Goal: Information Seeking & Learning: Learn about a topic

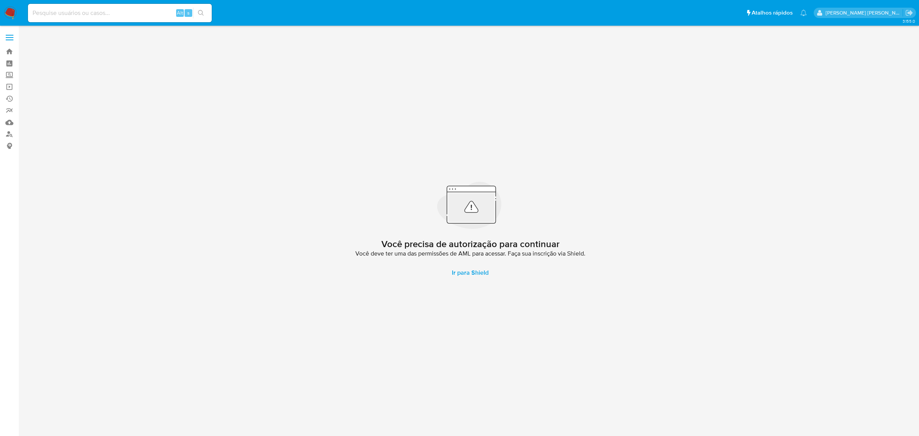
click at [14, 33] on label at bounding box center [9, 37] width 19 height 16
click at [0, 0] on input "checkbox" at bounding box center [0, 0] width 0 height 0
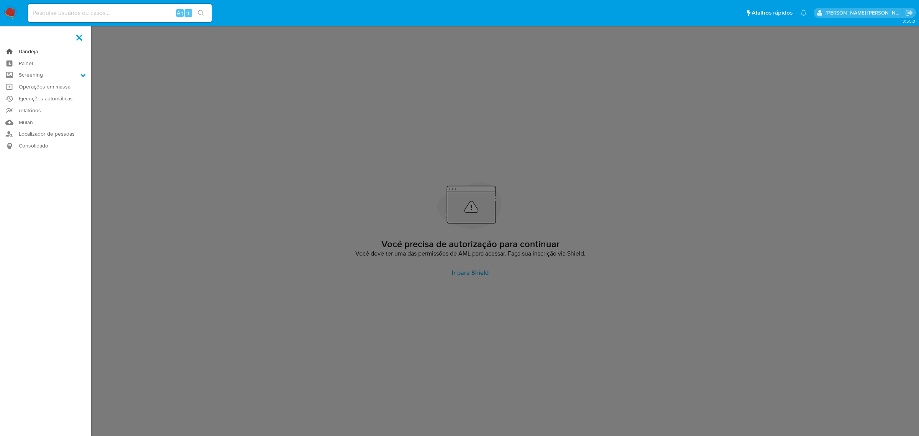
click at [31, 49] on link "Bandeja" at bounding box center [45, 52] width 91 height 12
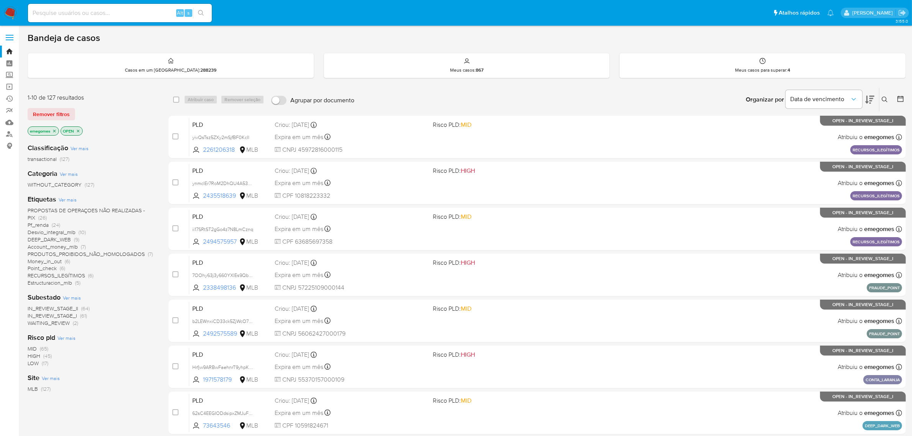
click at [56, 239] on span "DEEP_DARK_WEB" at bounding box center [49, 240] width 43 height 8
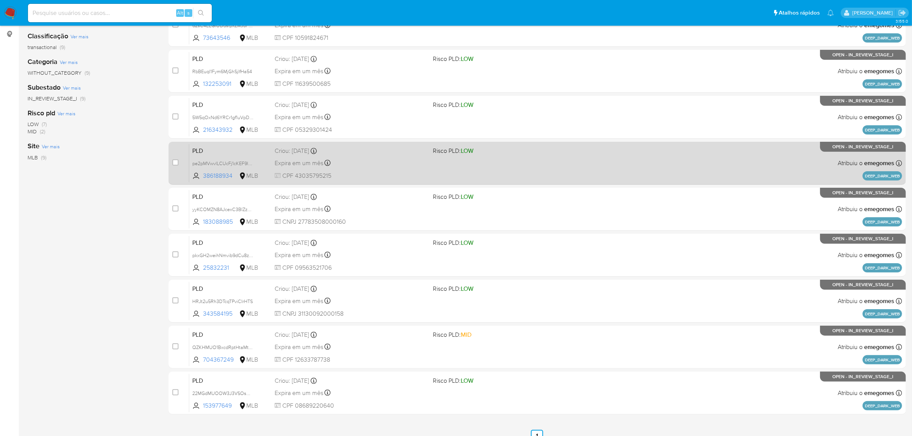
scroll to position [122, 0]
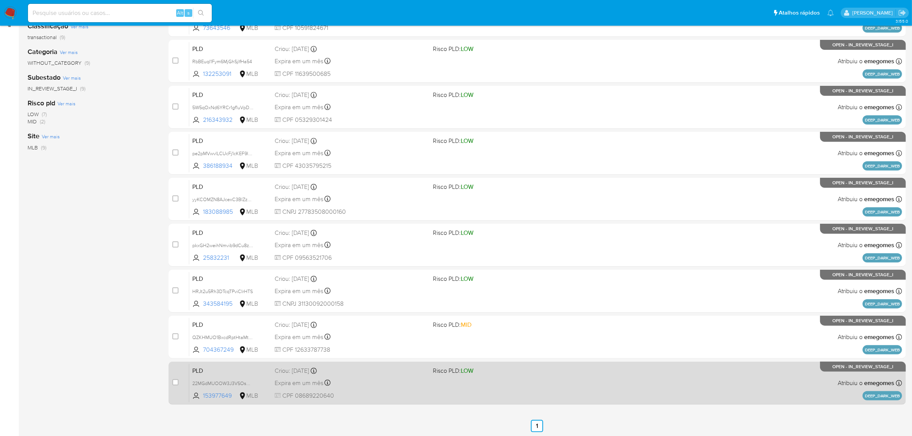
click at [390, 378] on div "Expira em um mês Expira em 28/09/2025 11:57:02" at bounding box center [351, 383] width 152 height 10
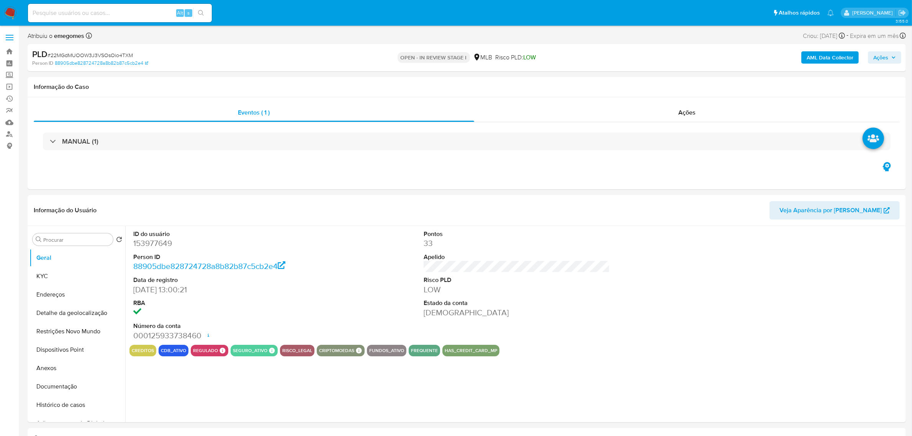
select select "10"
click at [71, 405] on button "Histórico de casos" at bounding box center [74, 405] width 90 height 18
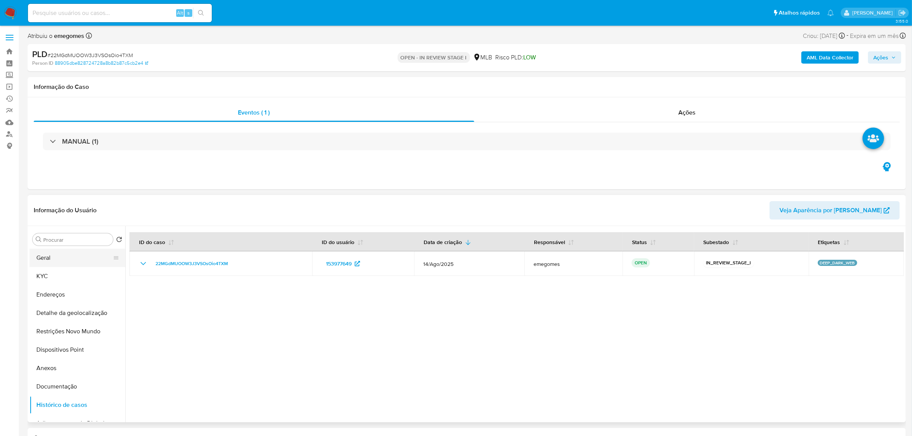
click at [65, 252] on button "Geral" at bounding box center [74, 258] width 90 height 18
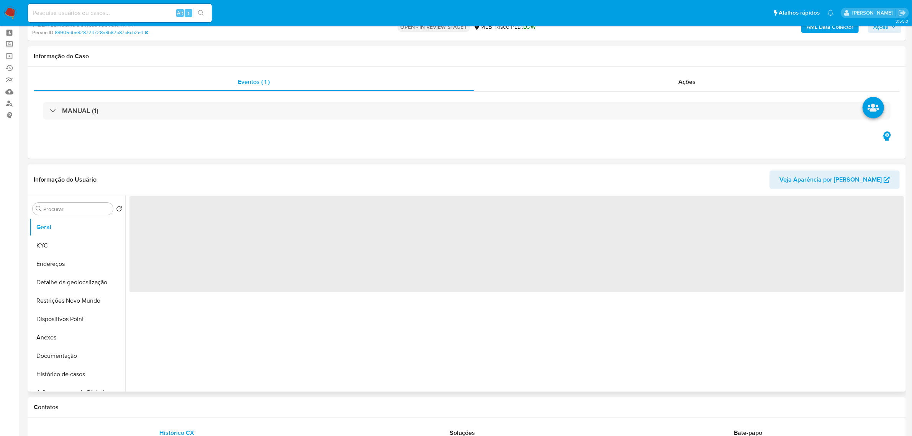
scroll to position [48, 0]
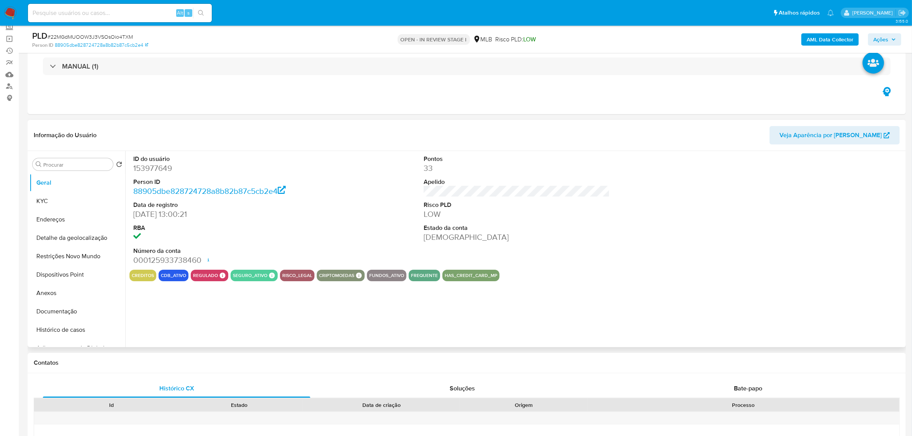
click at [177, 123] on div "Informação do Usuário Veja Aparência por Pessoa" at bounding box center [467, 135] width 878 height 31
click at [47, 199] on button "KYC" at bounding box center [74, 201] width 90 height 18
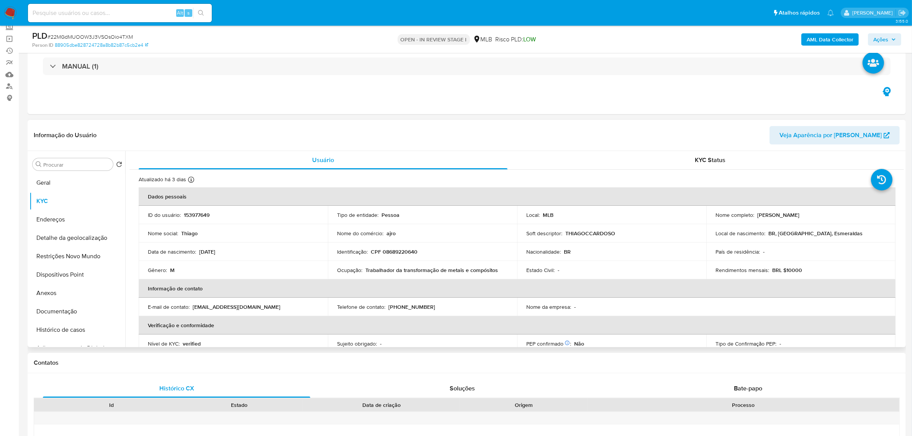
click at [294, 265] on td "Gênero : M" at bounding box center [233, 270] width 189 height 18
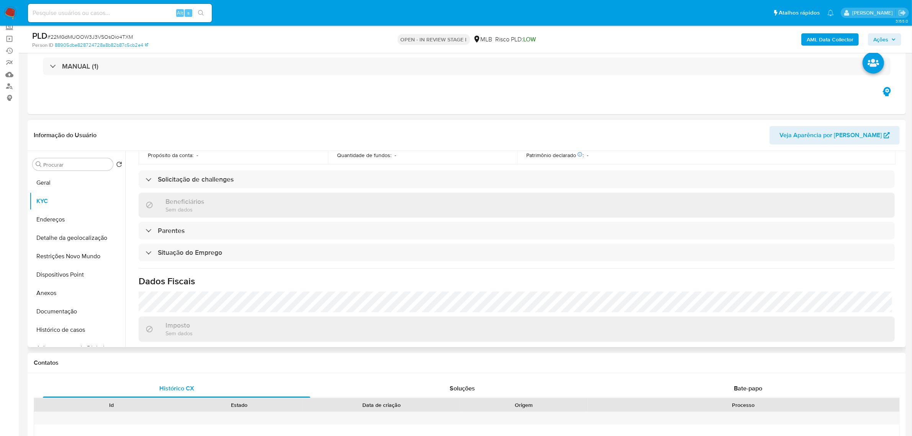
scroll to position [287, 0]
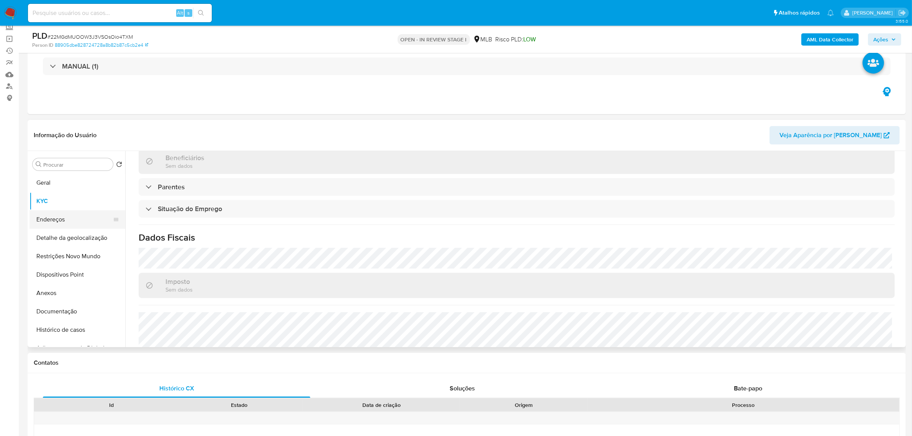
click at [71, 218] on button "Endereços" at bounding box center [74, 219] width 90 height 18
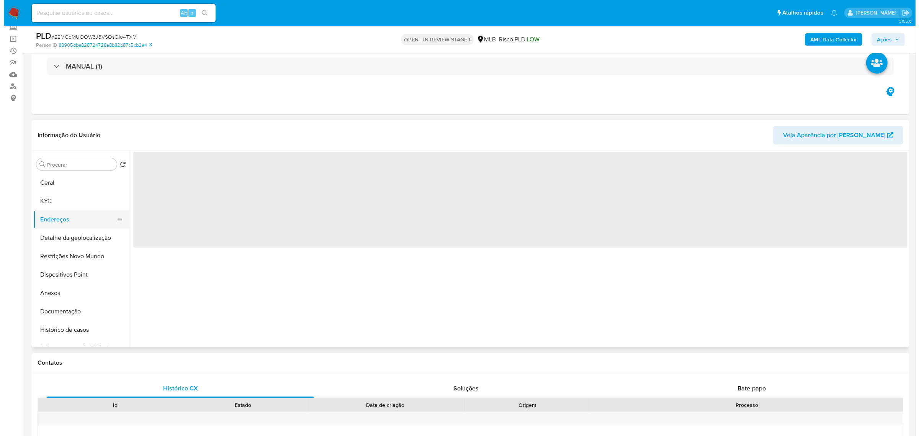
scroll to position [0, 0]
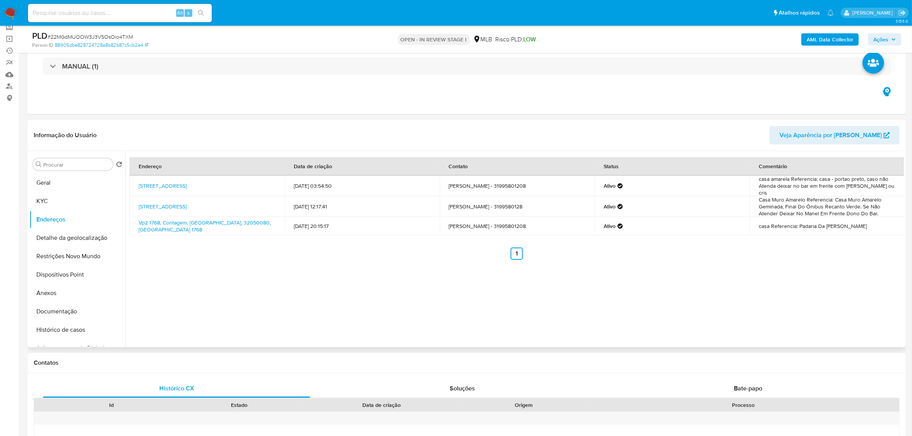
click at [298, 130] on header "Informação do Usuário Veja Aparência por Pessoa" at bounding box center [467, 135] width 866 height 18
click at [68, 240] on button "Detalhe da geolocalização" at bounding box center [74, 238] width 90 height 18
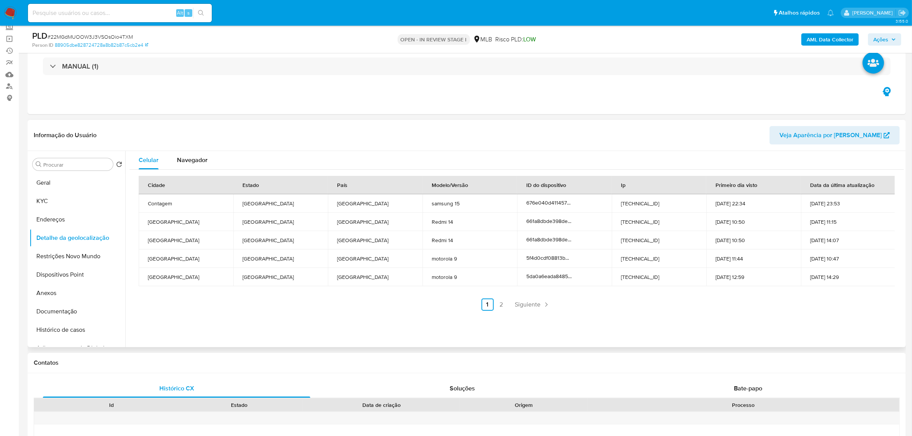
click at [253, 142] on header "Informação do Usuário Veja Aparência por Pessoa" at bounding box center [467, 135] width 866 height 18
drag, startPoint x: 52, startPoint y: 252, endPoint x: 41, endPoint y: 253, distance: 10.4
click at [52, 252] on button "Restrições Novo Mundo" at bounding box center [74, 256] width 90 height 18
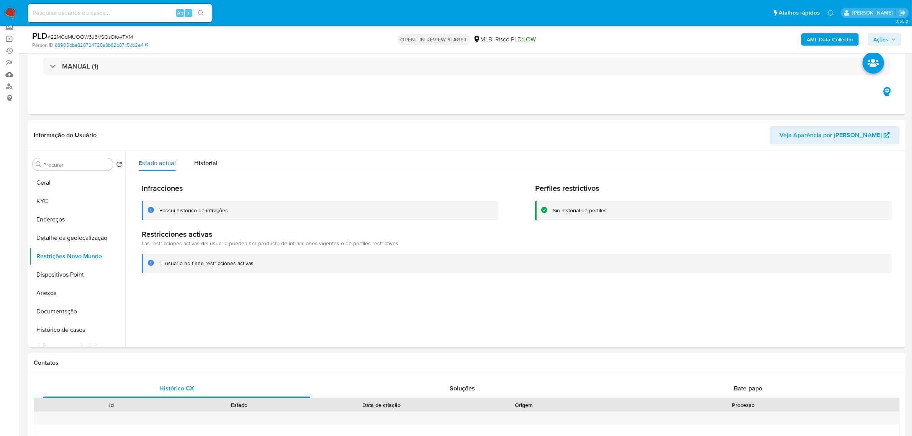
click at [58, 274] on button "Dispositivos Point" at bounding box center [74, 274] width 90 height 18
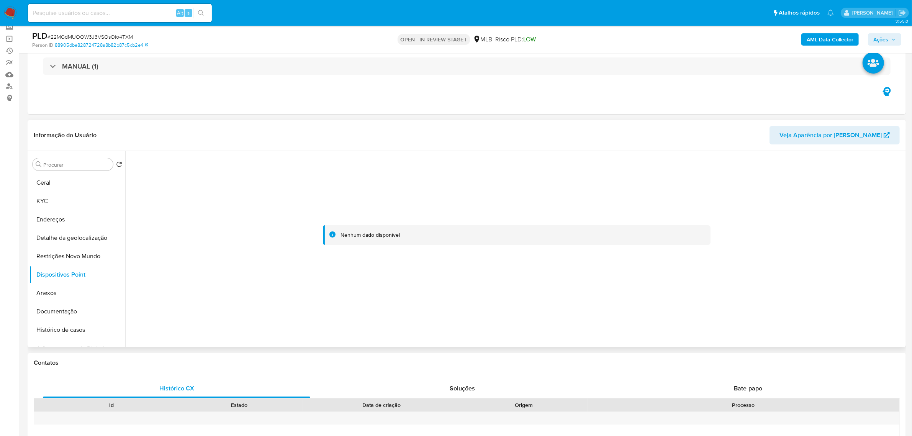
click at [144, 133] on header "Informação do Usuário Veja Aparência por Pessoa" at bounding box center [467, 135] width 866 height 18
click at [50, 204] on button "KYC" at bounding box center [74, 201] width 90 height 18
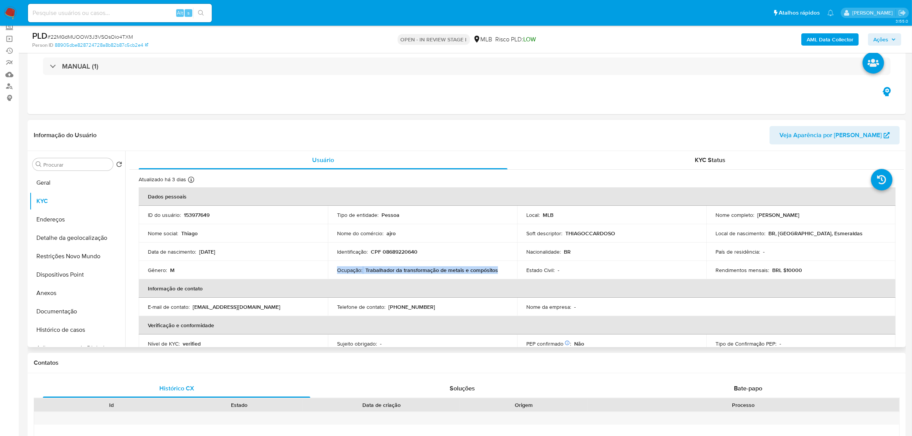
drag, startPoint x: 501, startPoint y: 271, endPoint x: 332, endPoint y: 269, distance: 168.6
click at [332, 269] on td "Ocupação : Trabalhador da transformação de metais e compósitos" at bounding box center [422, 270] width 189 height 18
copy div "Ocupação : Trabalhador da transformação de metais e compósitos"
click at [836, 41] on b "AML Data Collector" at bounding box center [830, 39] width 47 height 12
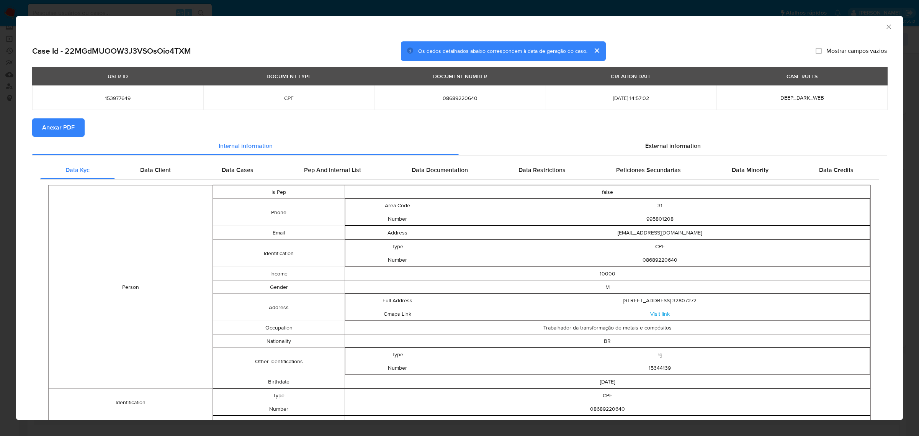
click at [59, 125] on span "Anexar PDF" at bounding box center [58, 127] width 33 height 17
click at [877, 26] on div "AML Data Collector" at bounding box center [453, 25] width 864 height 8
click at [885, 26] on icon "Fechar a janela" at bounding box center [889, 27] width 8 height 8
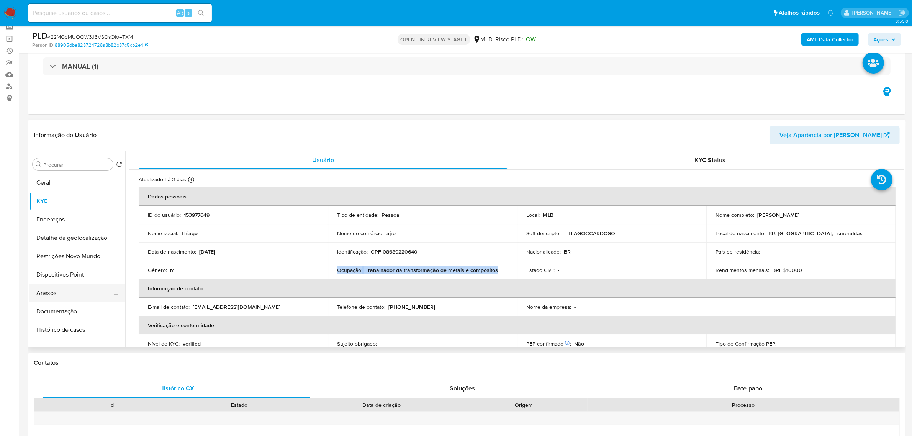
click at [45, 290] on button "Anexos" at bounding box center [74, 293] width 90 height 18
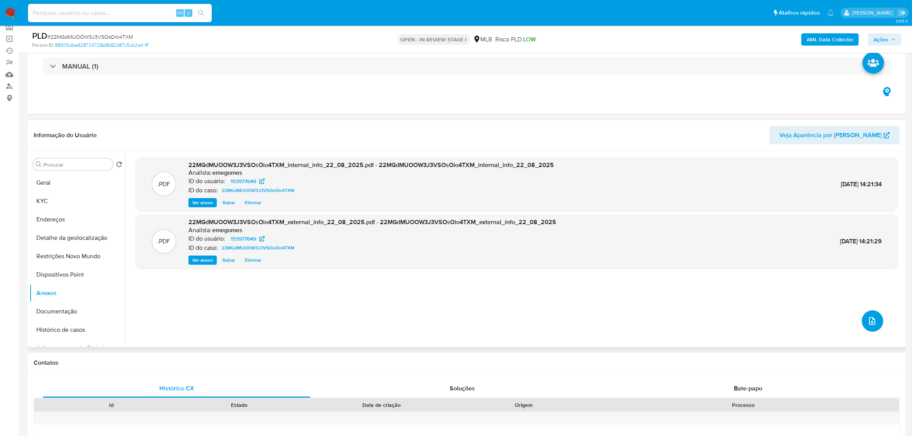
click at [874, 318] on span "upload-file" at bounding box center [872, 320] width 9 height 9
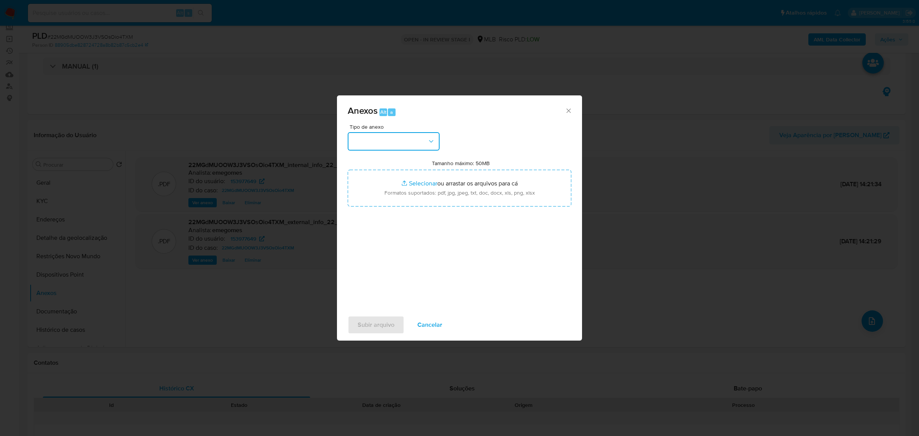
click at [439, 142] on button "button" at bounding box center [394, 141] width 92 height 18
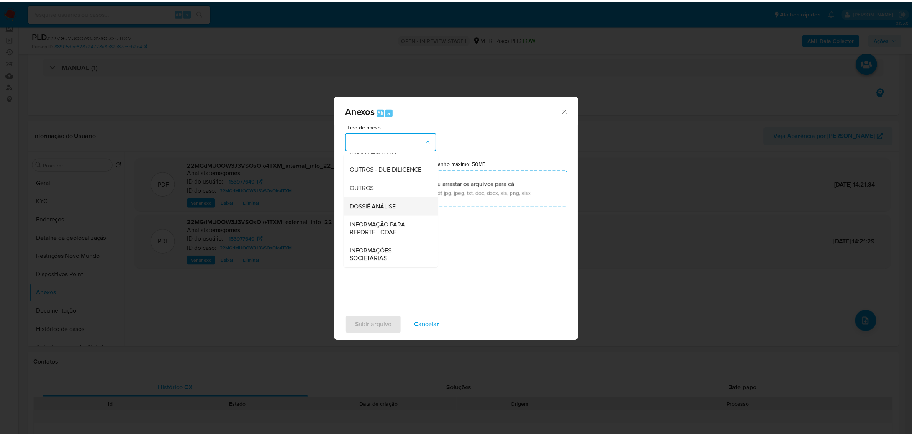
scroll to position [118, 0]
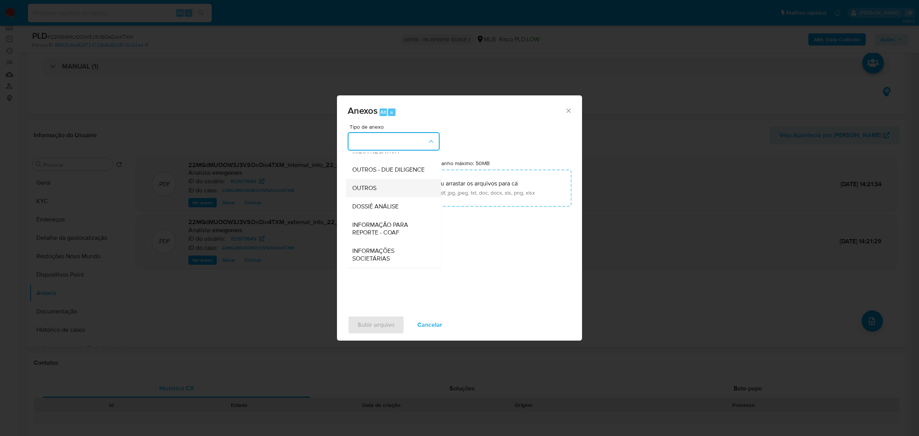
click at [378, 188] on div "OUTROS" at bounding box center [391, 188] width 78 height 18
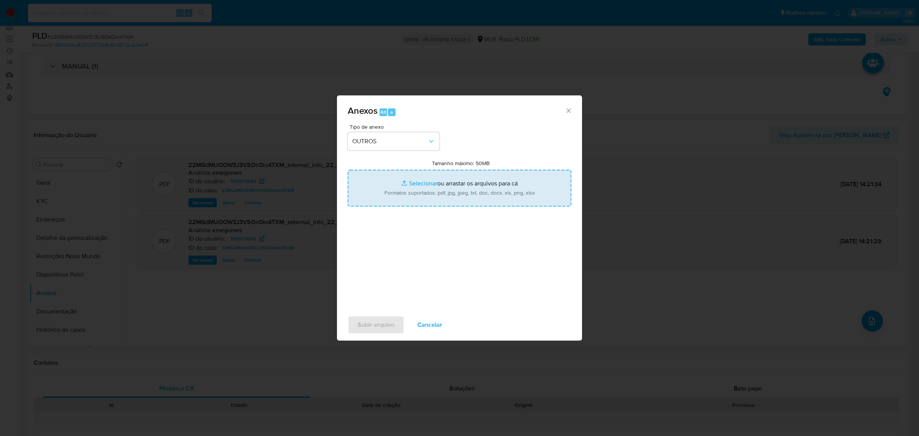
click at [408, 182] on input "Tamanho máximo: 50MB Selecionar arquivos" at bounding box center [460, 188] width 224 height 37
type input "C:\fakepath\DECLÍNIO - 22MGdMUOOW3J3VSOsOio4TXM - CPF 08689220640 - THIAGO CAMP…"
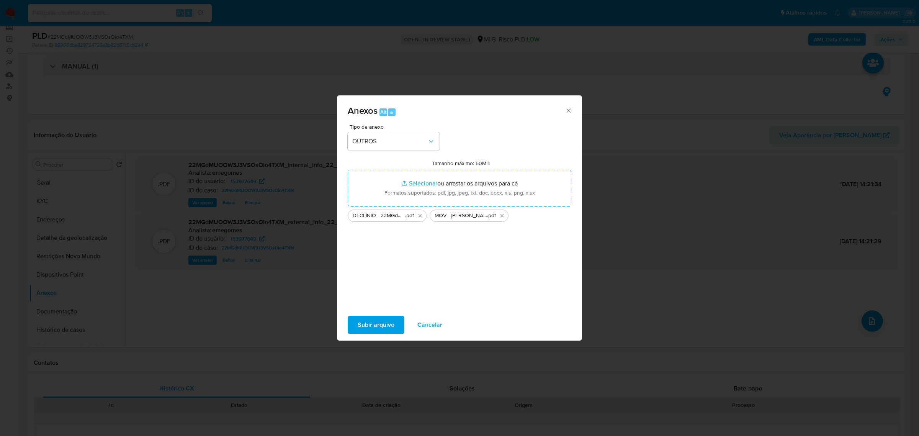
click at [376, 323] on span "Subir arquivo" at bounding box center [376, 324] width 37 height 17
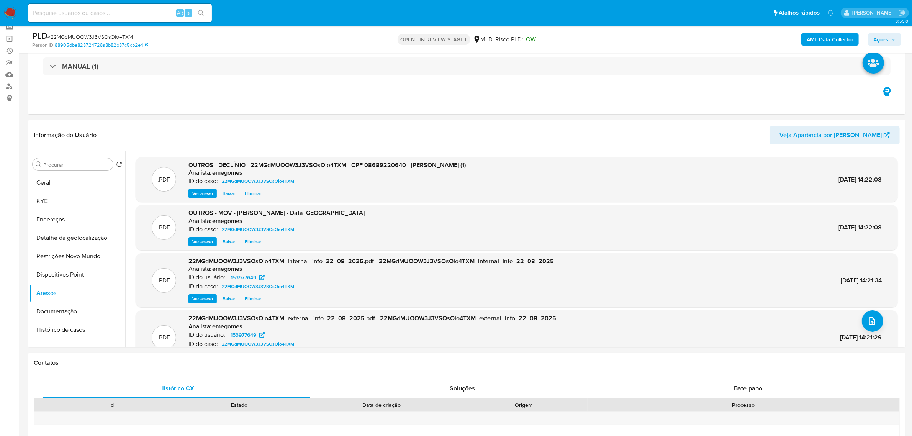
click at [896, 36] on span "Ações" at bounding box center [884, 39] width 23 height 11
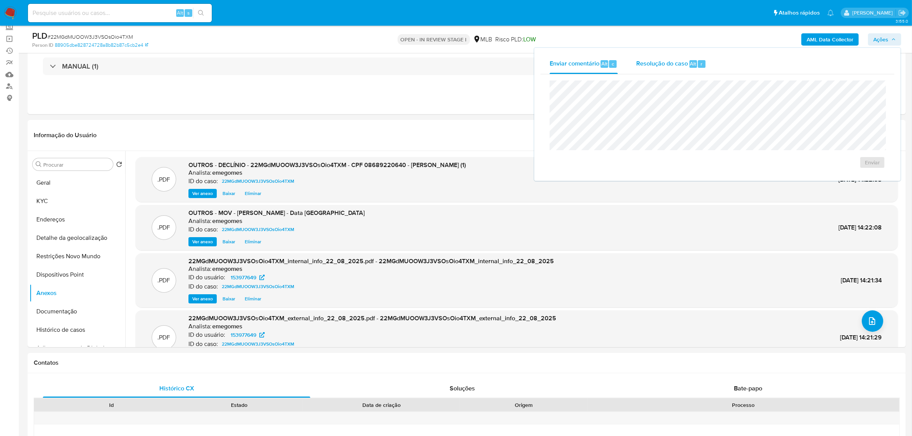
click at [675, 64] on span "Resolução do caso" at bounding box center [662, 63] width 52 height 9
click at [812, 177] on span "No ROI" at bounding box center [798, 174] width 40 height 11
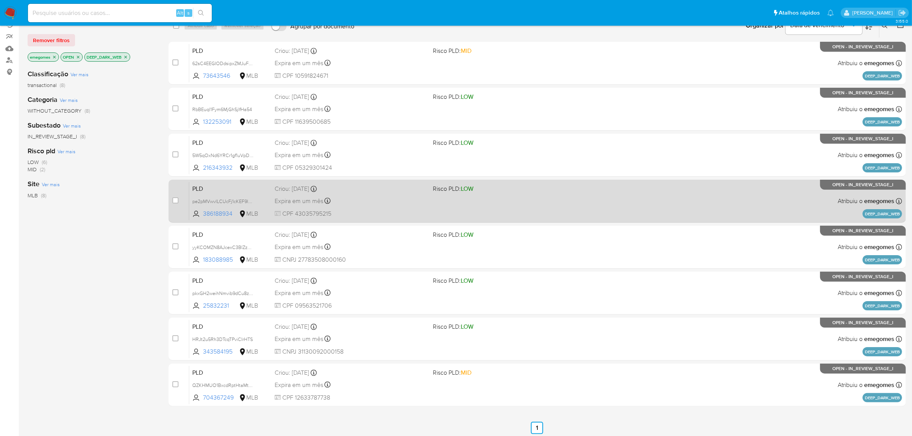
scroll to position [76, 0]
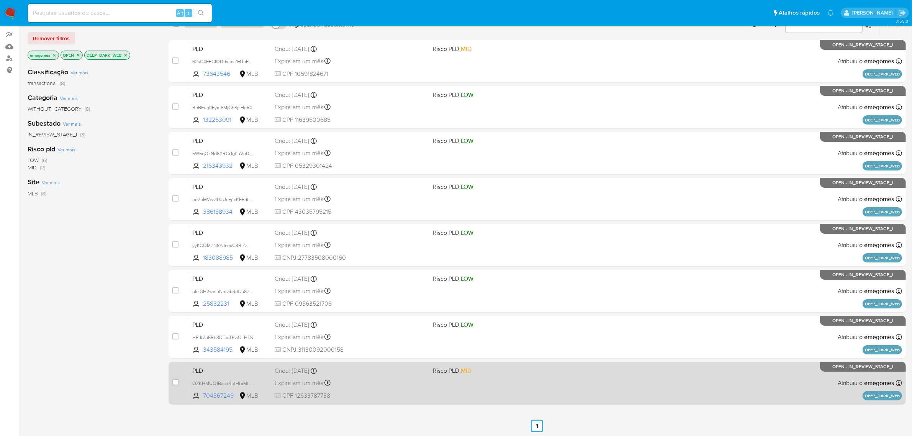
click at [365, 391] on span "CPF 12633787738" at bounding box center [351, 395] width 152 height 8
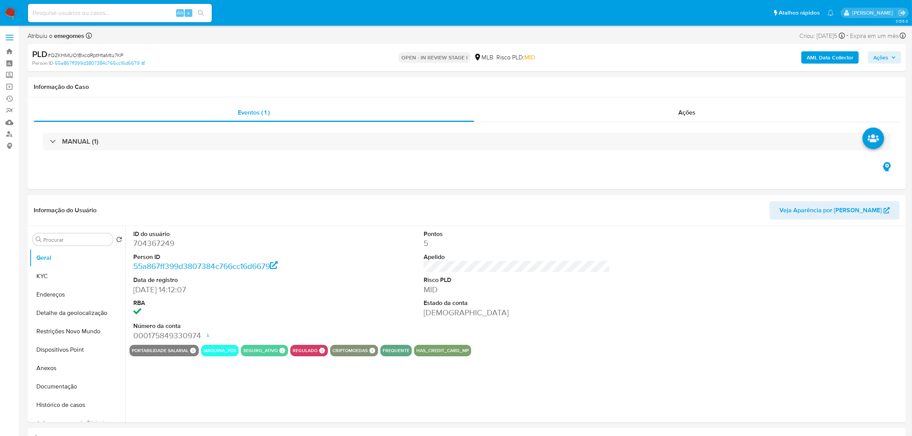
select select "10"
click at [86, 408] on button "Histórico de casos" at bounding box center [74, 405] width 90 height 18
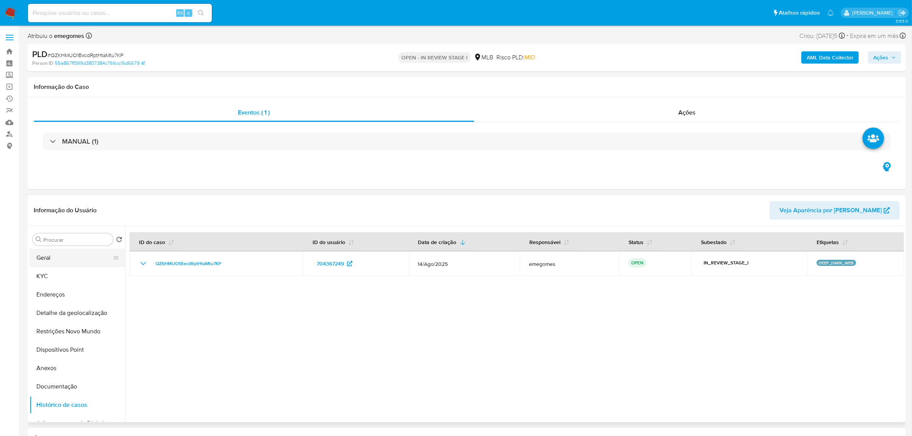
click at [64, 262] on button "Geral" at bounding box center [74, 258] width 90 height 18
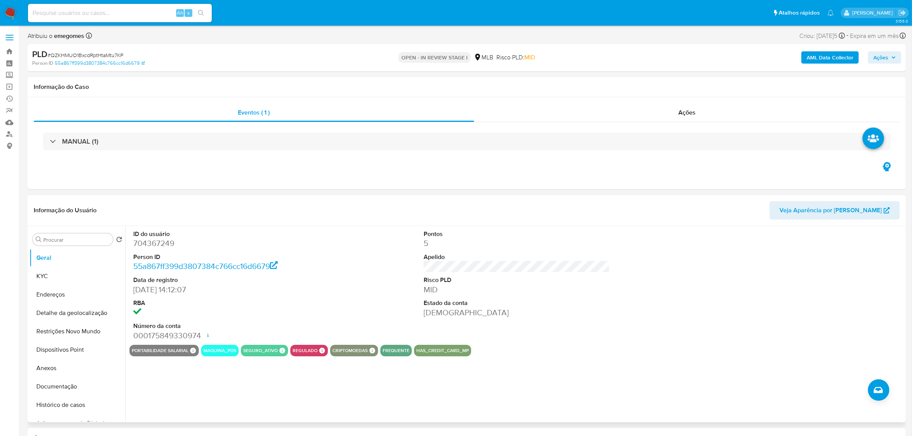
click at [306, 276] on dt "Data de registro" at bounding box center [226, 280] width 186 height 8
click at [54, 276] on button "KYC" at bounding box center [74, 276] width 90 height 18
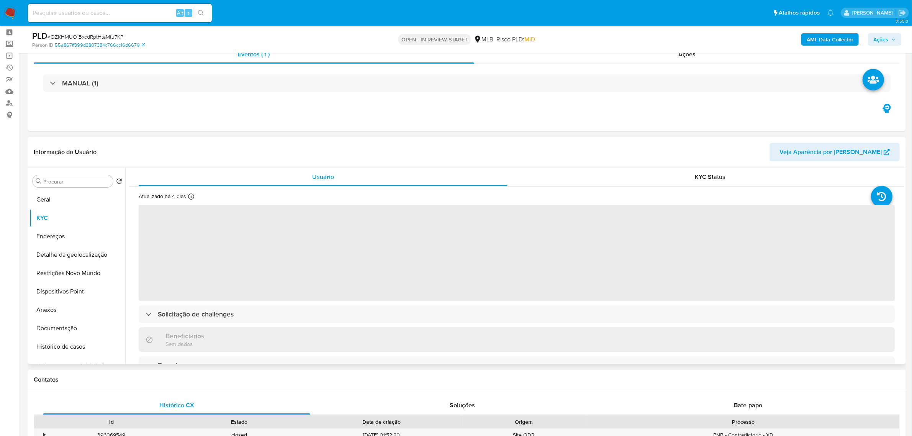
scroll to position [48, 0]
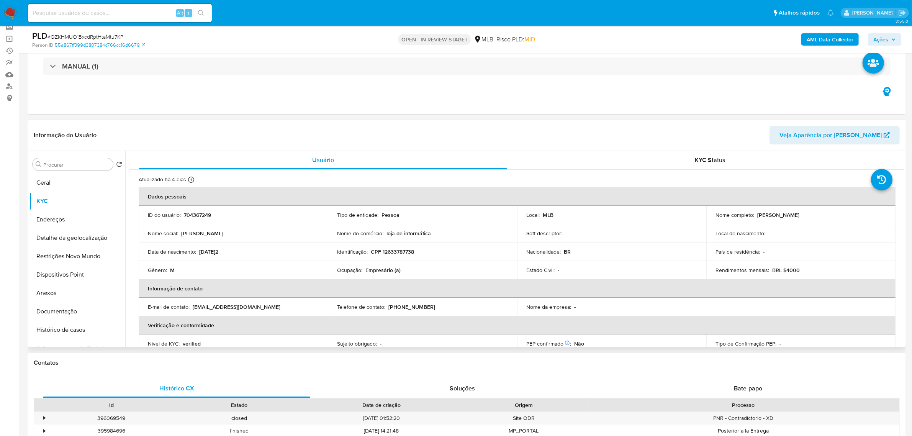
click at [208, 141] on header "Informação do Usuário Veja Aparência por Pessoa" at bounding box center [467, 135] width 866 height 18
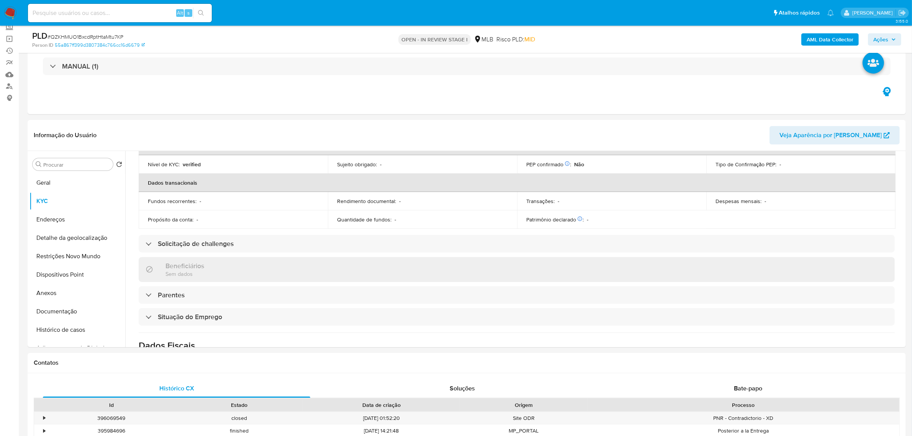
scroll to position [319, 0]
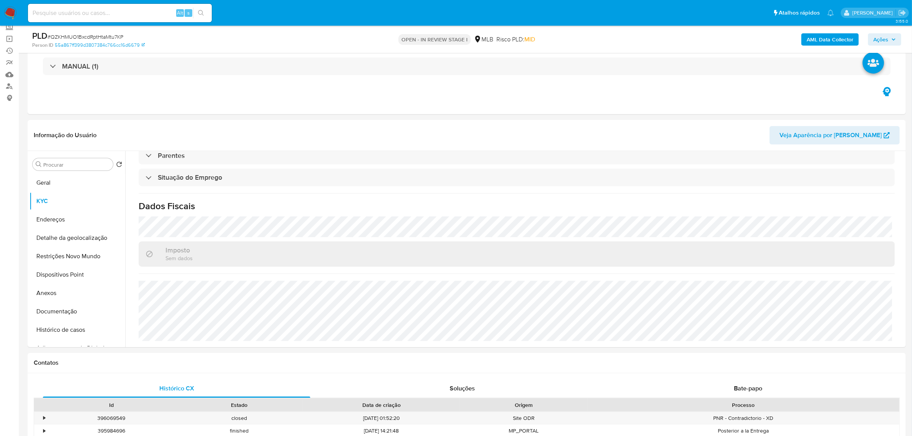
click at [269, 215] on div "Atualizado há 4 dias Criado: 20/01/2021 15:12:08 Atualizado: 19/08/2025 02:20:5…" at bounding box center [516, 99] width 775 height 496
click at [44, 223] on button "Endereços" at bounding box center [74, 219] width 90 height 18
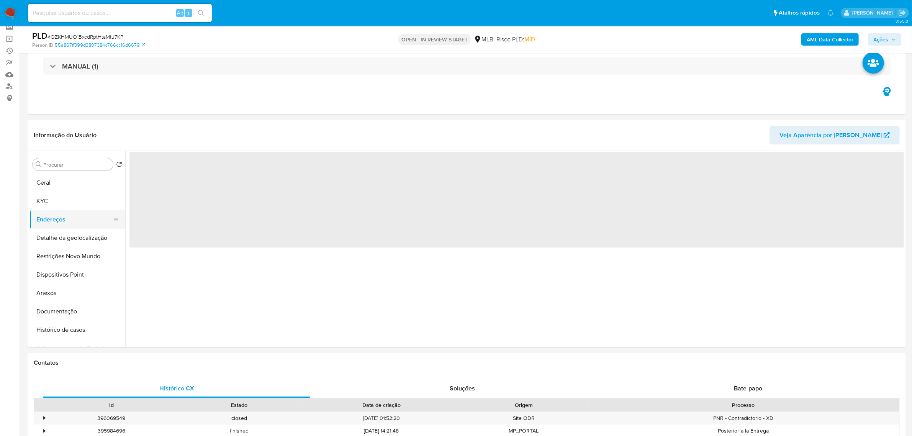
scroll to position [0, 0]
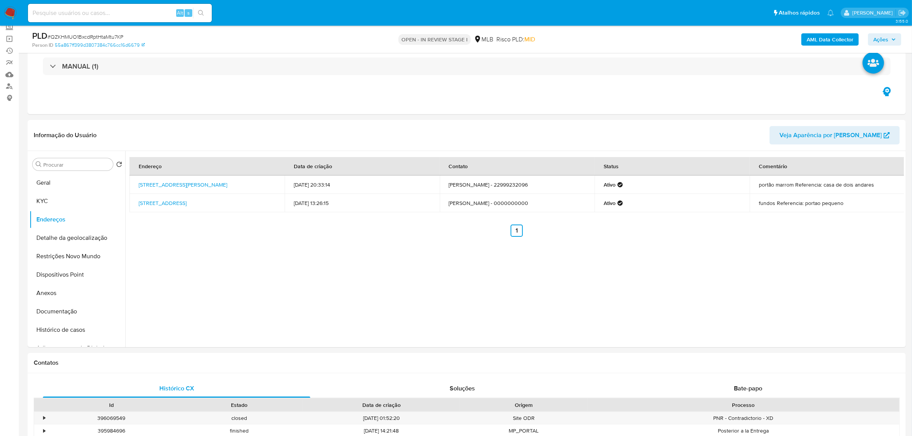
click at [209, 126] on header "Informação do Usuário Veja Aparência por Pessoa" at bounding box center [467, 135] width 866 height 18
click at [76, 235] on button "Detalhe da geolocalização" at bounding box center [74, 238] width 90 height 18
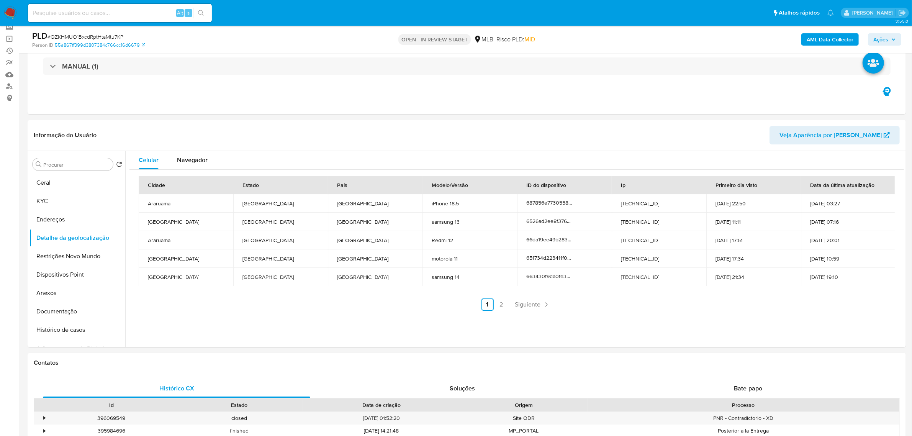
click at [69, 257] on button "Restrições Novo Mundo" at bounding box center [74, 256] width 90 height 18
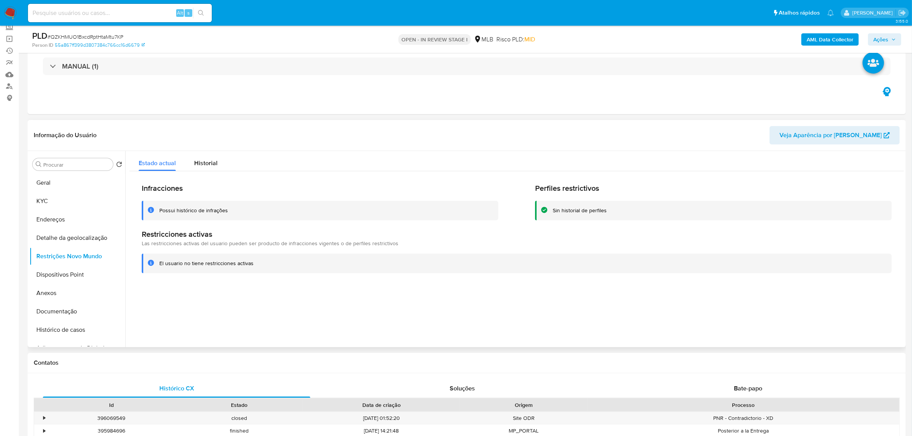
click at [176, 122] on div "Informação do Usuário Veja Aparência por Pessoa" at bounding box center [467, 135] width 878 height 31
click at [64, 272] on button "Dispositivos Point" at bounding box center [74, 274] width 90 height 18
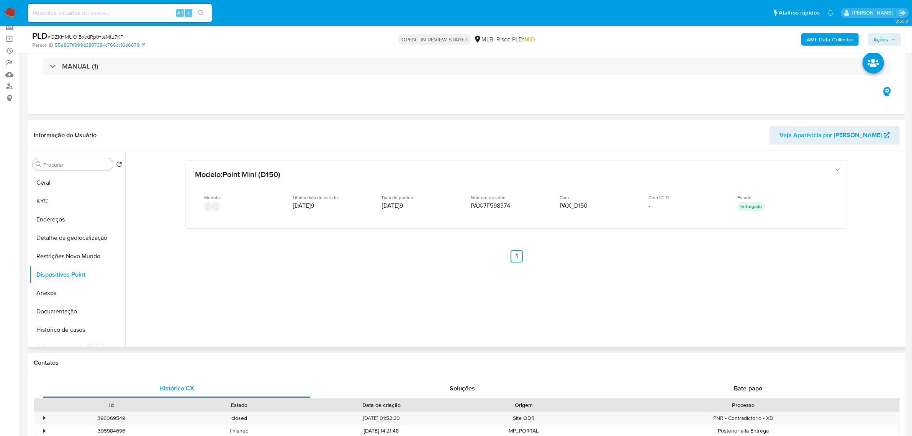
click at [222, 128] on header "Informação do Usuário Veja Aparência por Pessoa" at bounding box center [467, 135] width 866 height 18
click at [47, 196] on button "KYC" at bounding box center [74, 201] width 90 height 18
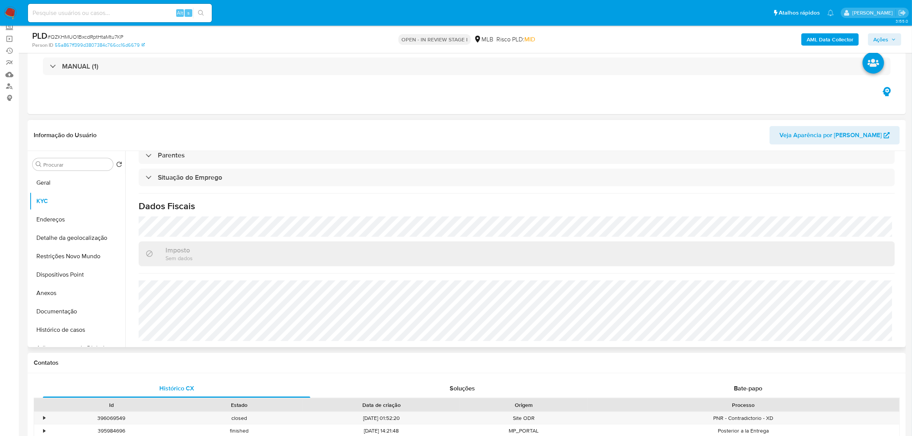
scroll to position [319, 0]
click at [58, 311] on button "Documentação" at bounding box center [74, 311] width 90 height 18
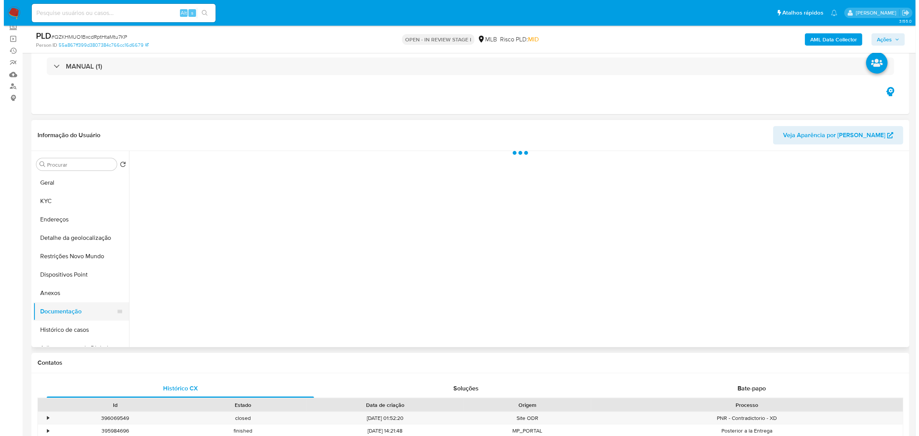
scroll to position [0, 0]
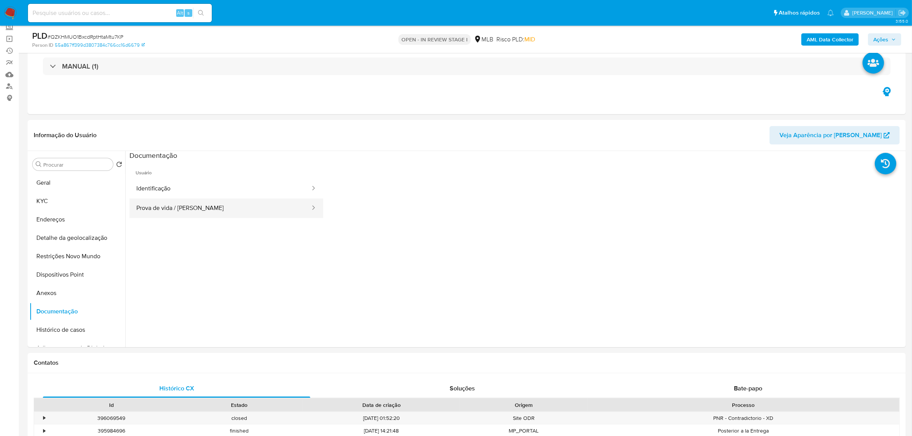
click at [202, 206] on button "Prova de vida / Selfie" at bounding box center [220, 208] width 182 height 20
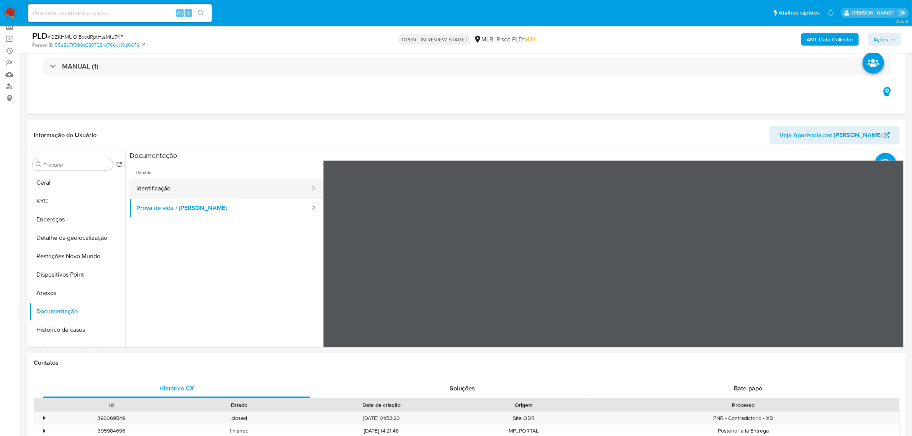
click at [174, 186] on button "Identificação" at bounding box center [220, 189] width 182 height 20
click at [79, 180] on button "Geral" at bounding box center [74, 183] width 90 height 18
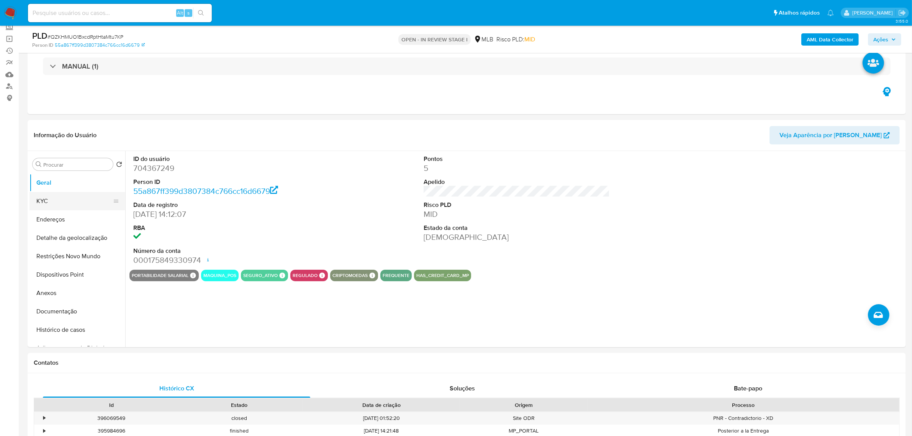
click at [62, 197] on button "KYC" at bounding box center [74, 201] width 90 height 18
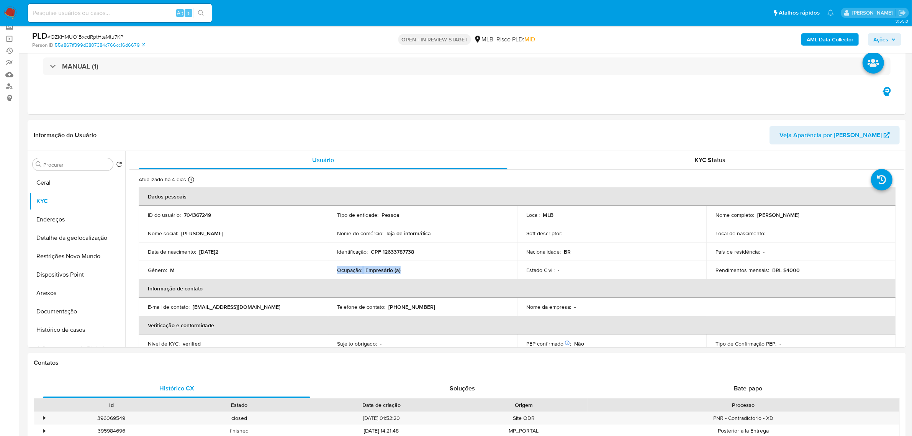
drag, startPoint x: 410, startPoint y: 269, endPoint x: 336, endPoint y: 270, distance: 74.3
click at [336, 270] on td "Ocupação : Empresário (a)" at bounding box center [422, 270] width 189 height 18
copy div "Ocupação : Empresário (a)"
click at [53, 294] on button "Anexos" at bounding box center [74, 293] width 90 height 18
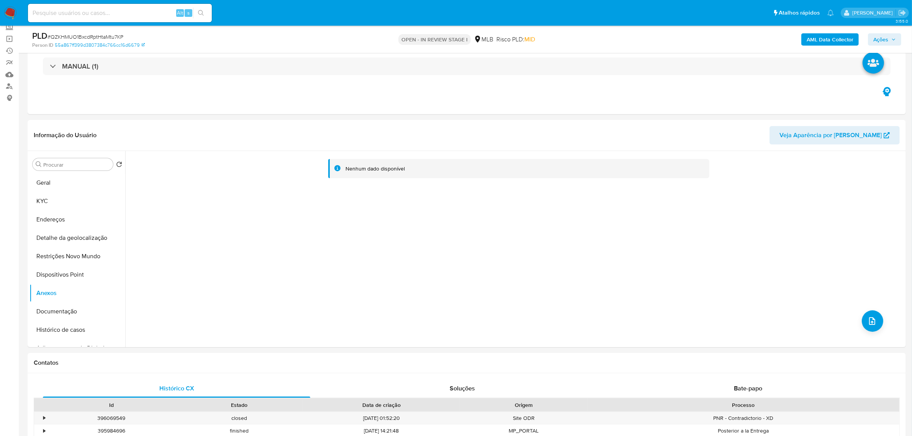
click at [818, 41] on b "AML Data Collector" at bounding box center [830, 39] width 47 height 12
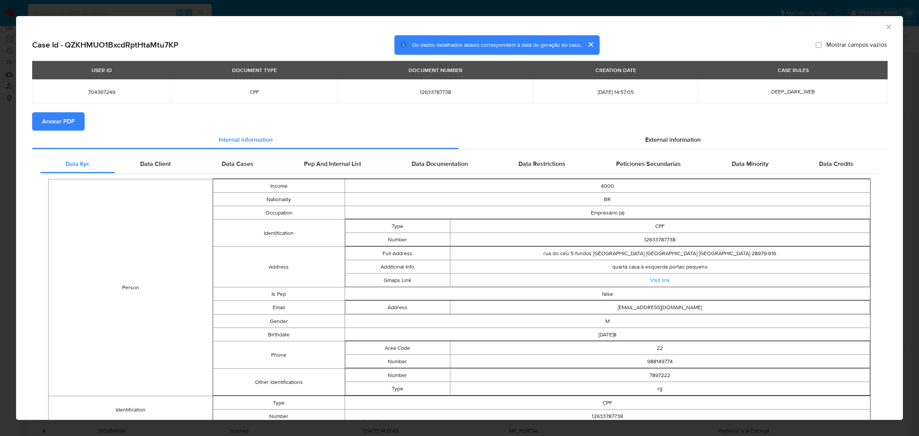
click at [67, 120] on span "Anexar PDF" at bounding box center [58, 121] width 33 height 17
click at [885, 25] on icon "Fechar a janela" at bounding box center [889, 27] width 8 height 8
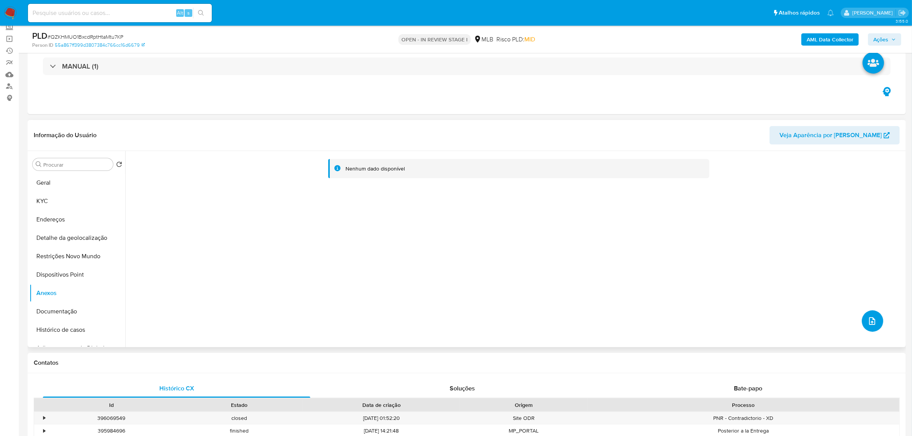
click at [868, 319] on icon "upload-file" at bounding box center [872, 320] width 9 height 9
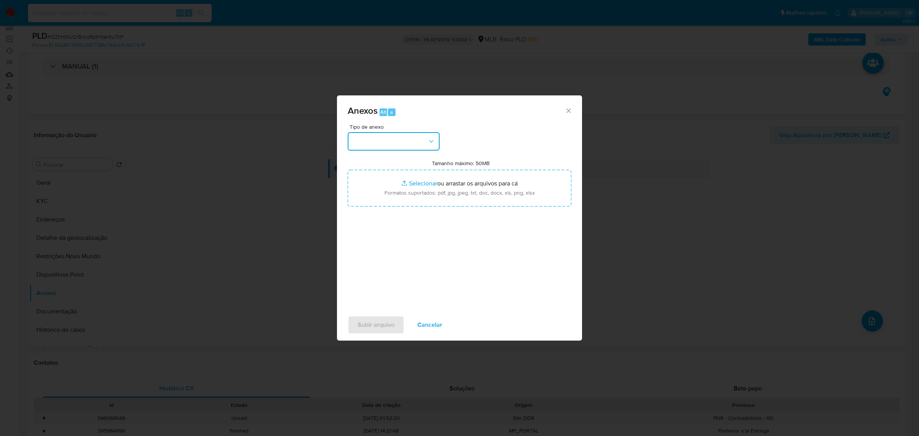
click at [436, 144] on button "button" at bounding box center [394, 141] width 92 height 18
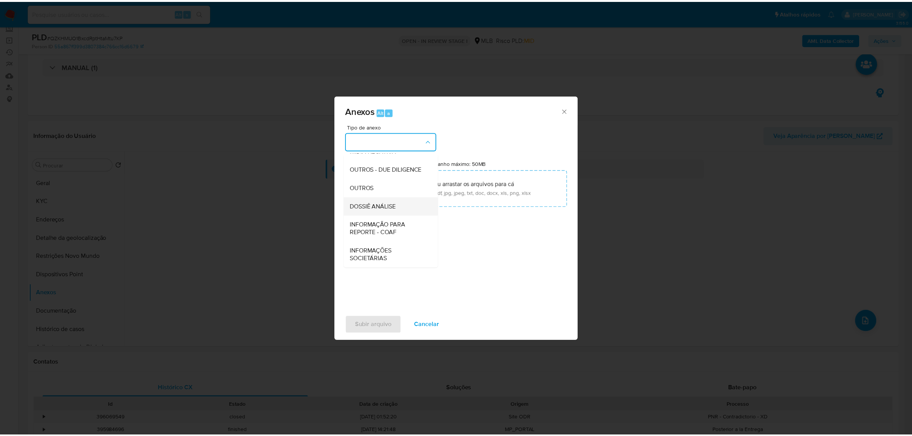
scroll to position [118, 0]
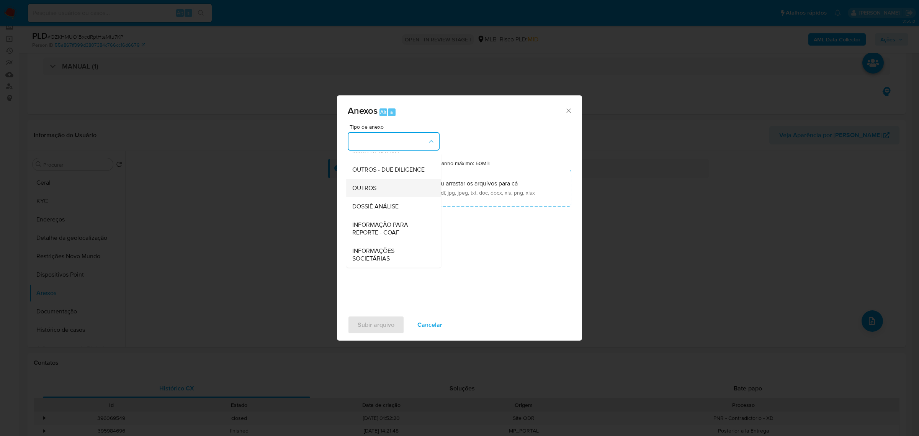
click at [374, 182] on div "OUTROS" at bounding box center [391, 188] width 78 height 18
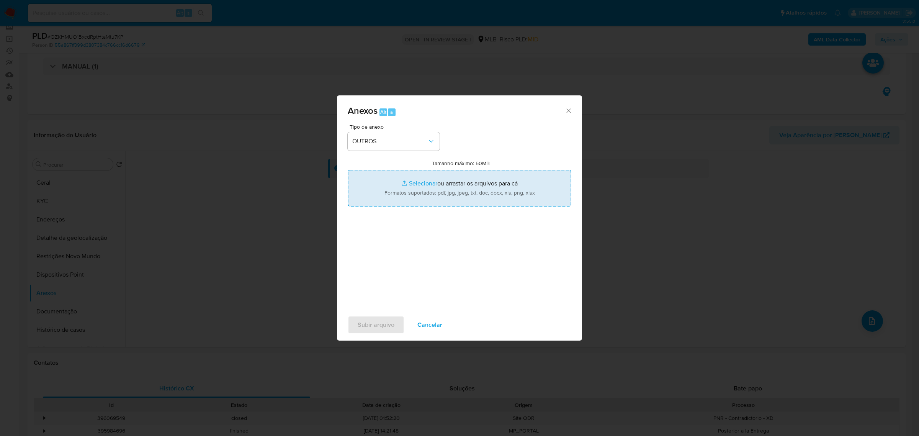
click at [411, 184] on input "Tamanho máximo: 50MB Selecionar arquivos" at bounding box center [460, 188] width 224 height 37
type input "C:\fakepath\MOV - Gilberto Augusto da Silva - Data TX.pdf"
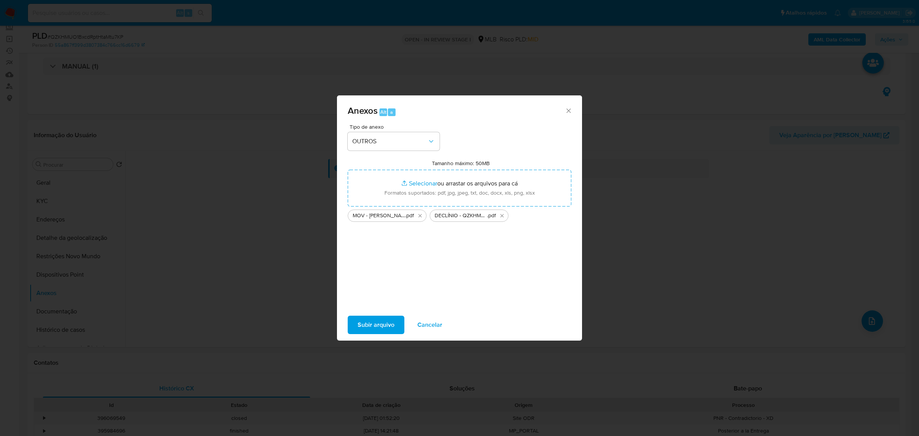
click at [380, 324] on span "Subir arquivo" at bounding box center [376, 324] width 37 height 17
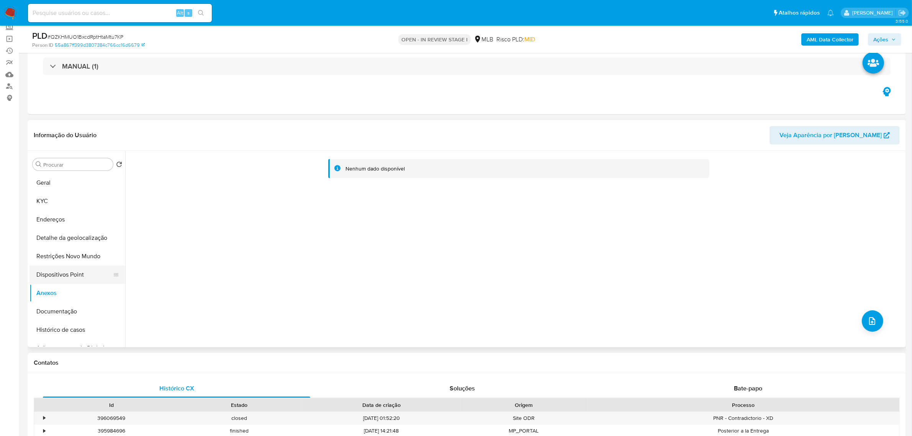
click at [58, 279] on button "Dispositivos Point" at bounding box center [74, 274] width 90 height 18
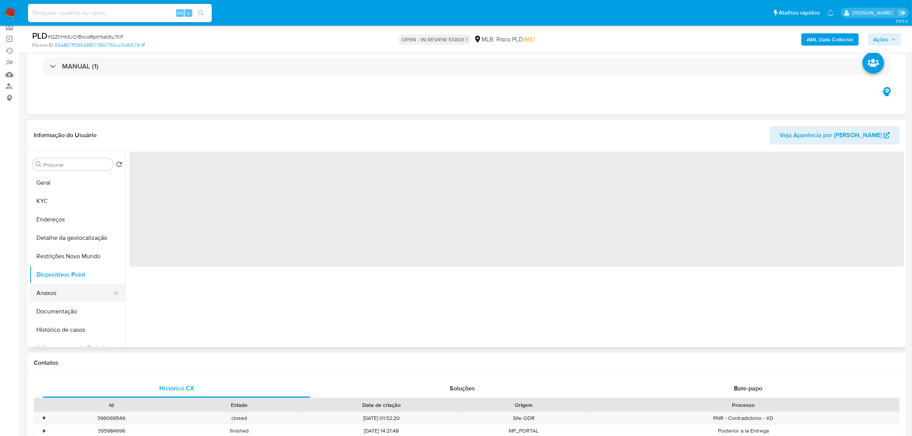
click at [54, 292] on button "Anexos" at bounding box center [74, 293] width 90 height 18
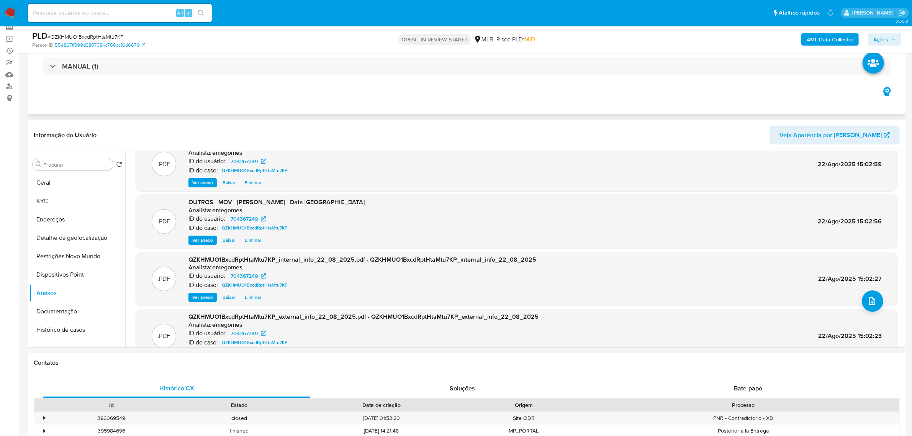
scroll to position [0, 0]
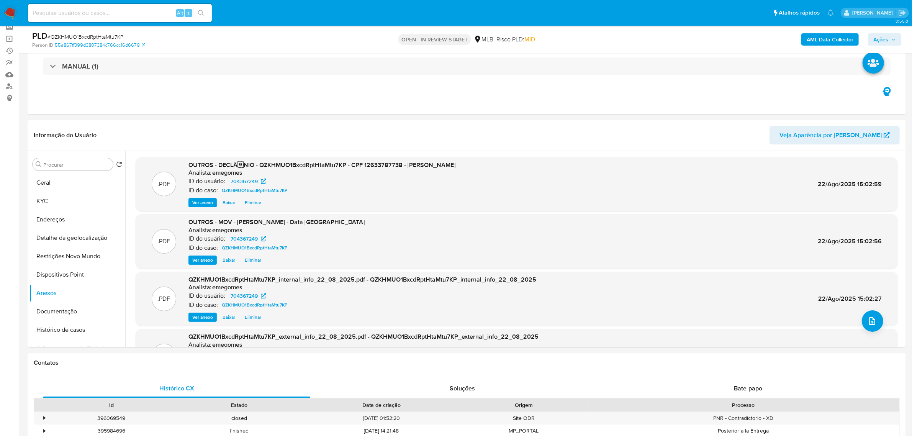
click at [896, 41] on icon "button" at bounding box center [893, 39] width 5 height 5
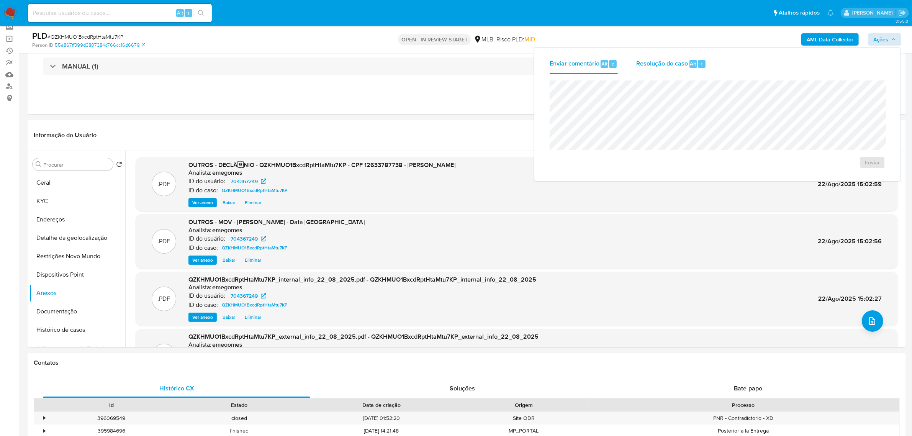
click at [667, 59] on span "Resolução do caso" at bounding box center [662, 63] width 52 height 9
click at [782, 173] on span "No ROI" at bounding box center [798, 174] width 40 height 11
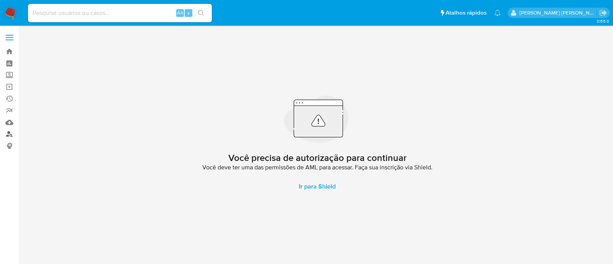
click at [11, 136] on link "Localizador de pessoas" at bounding box center [45, 134] width 91 height 12
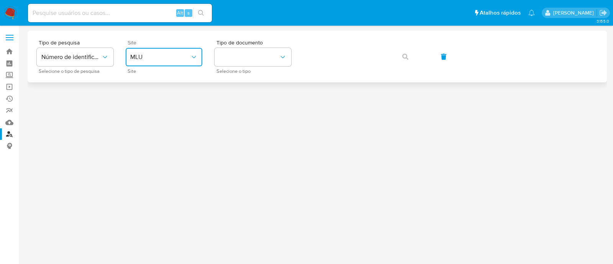
click at [196, 56] on icon "site_id" at bounding box center [194, 57] width 8 height 8
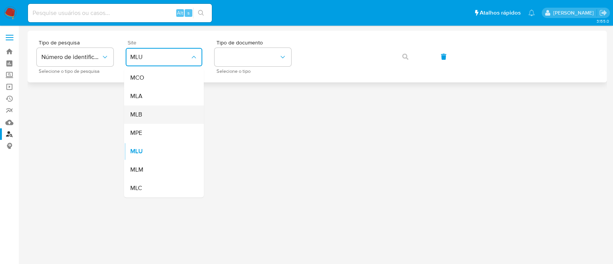
click at [161, 113] on div "MLB" at bounding box center [161, 114] width 63 height 18
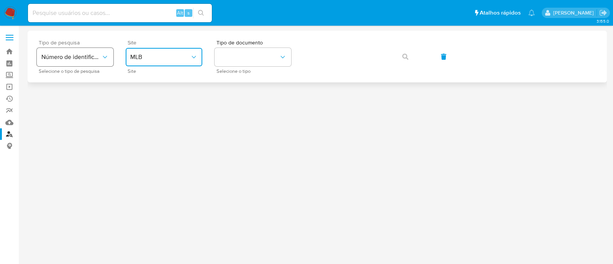
click at [109, 55] on button "Número de identificação" at bounding box center [75, 57] width 77 height 18
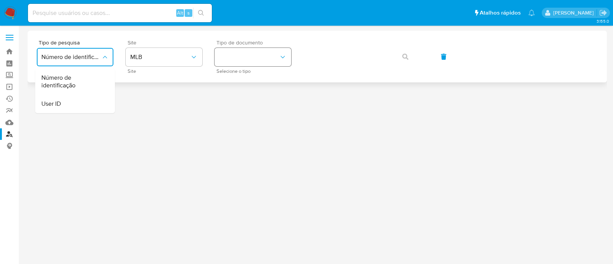
click at [244, 60] on button "identificationType" at bounding box center [253, 57] width 77 height 18
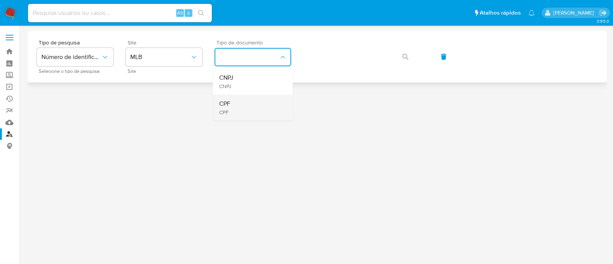
click at [233, 106] on div "CPF CPF" at bounding box center [250, 108] width 63 height 26
click at [381, 52] on div "Tipo de pesquisa Número de identificação Selecione o tipo de pesquisa Site MLB …" at bounding box center [317, 56] width 561 height 33
click at [410, 56] on button "button" at bounding box center [405, 56] width 26 height 18
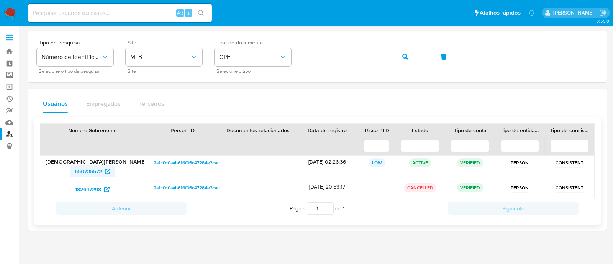
click at [88, 171] on span "650735572" at bounding box center [88, 171] width 27 height 12
click at [80, 187] on span "182697298" at bounding box center [88, 189] width 26 height 12
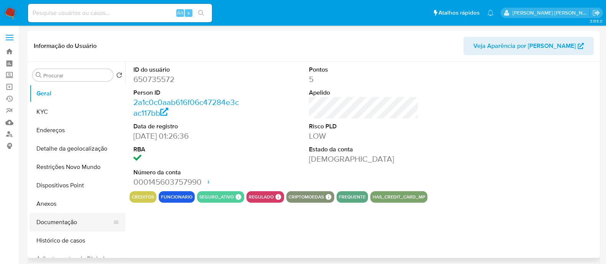
click at [67, 223] on button "Documentação" at bounding box center [74, 222] width 90 height 18
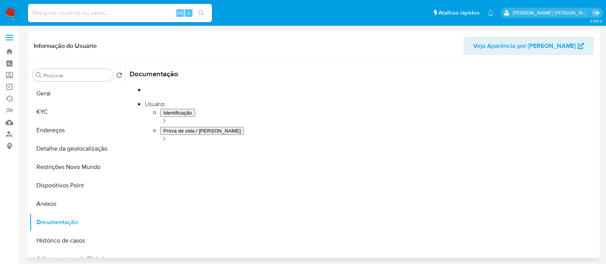
select select "10"
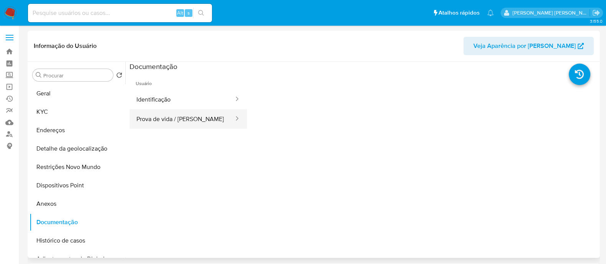
click at [192, 118] on button "Prova de vida / [PERSON_NAME]" at bounding box center [181, 119] width 105 height 20
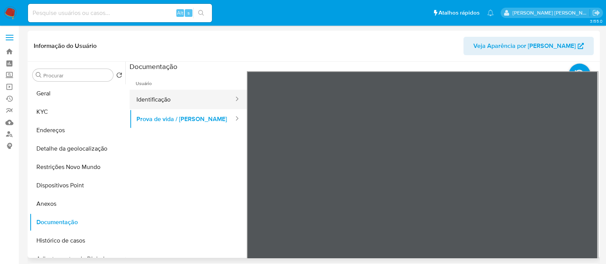
click at [182, 100] on button "Identificação" at bounding box center [181, 100] width 105 height 20
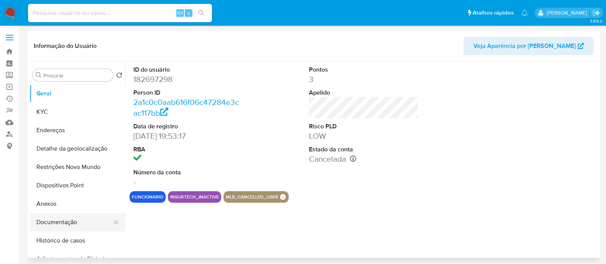
click at [60, 223] on button "Documentação" at bounding box center [74, 222] width 90 height 18
select select "10"
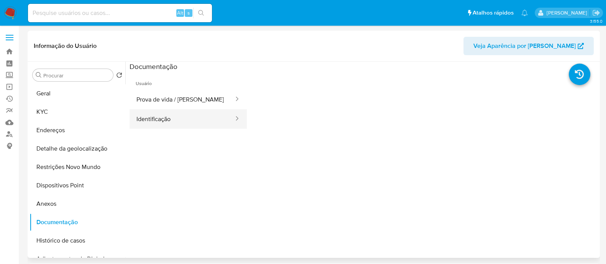
click at [172, 124] on button "Identificação" at bounding box center [181, 119] width 105 height 20
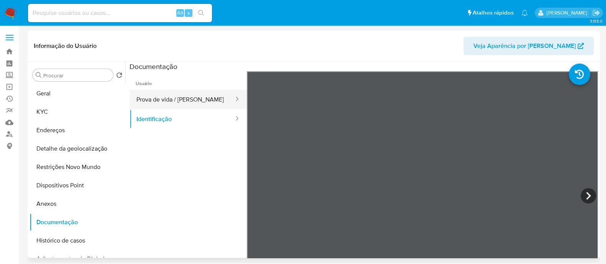
click at [197, 102] on button "Prova de vida / Selfie" at bounding box center [181, 100] width 105 height 20
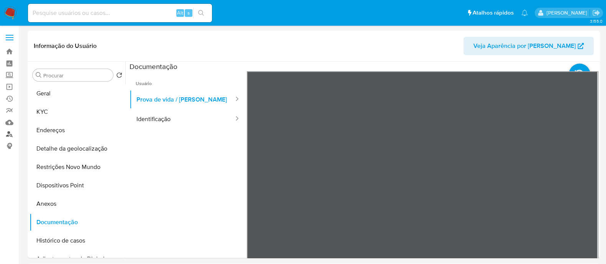
click at [12, 133] on link "Localizador de pessoas" at bounding box center [45, 134] width 91 height 12
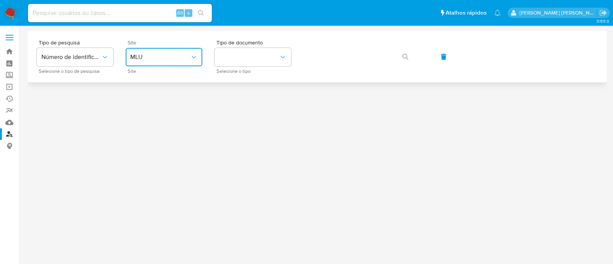
click at [200, 55] on button "MLU" at bounding box center [164, 57] width 77 height 18
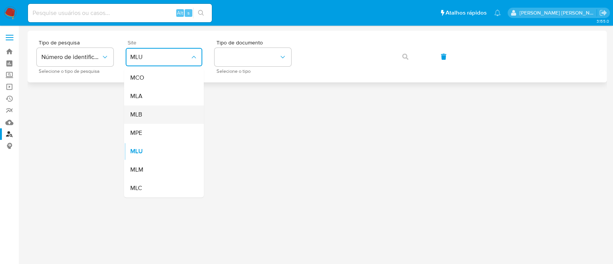
click at [156, 117] on div "MLB" at bounding box center [161, 114] width 63 height 18
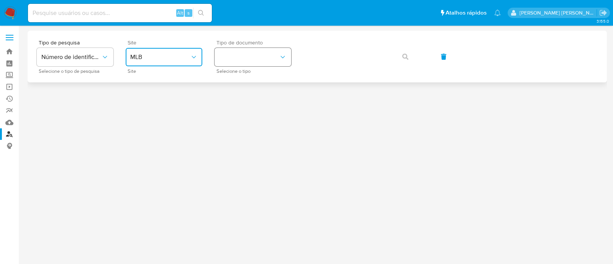
click at [270, 58] on button "identificationType" at bounding box center [253, 57] width 77 height 18
click at [243, 102] on div "CPF CPF" at bounding box center [250, 108] width 63 height 26
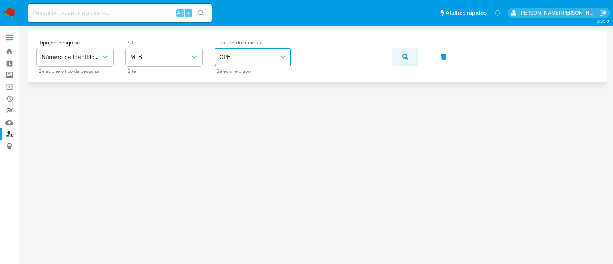
click at [404, 54] on icon "button" at bounding box center [405, 57] width 6 height 6
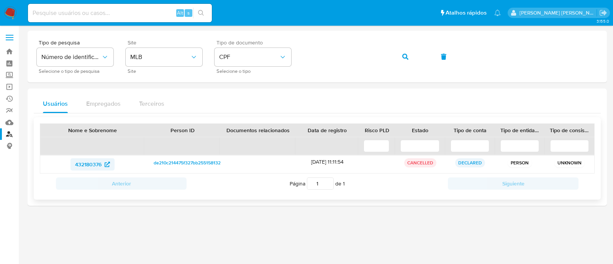
click at [84, 162] on span "432180376" at bounding box center [88, 164] width 26 height 12
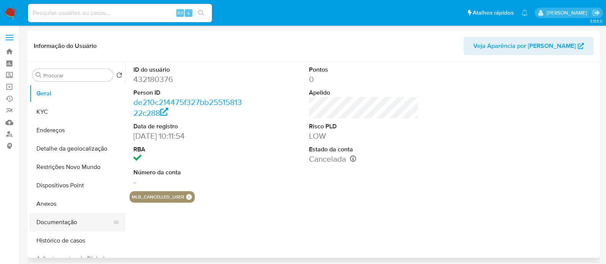
select select "10"
click at [57, 218] on button "Documentação" at bounding box center [74, 222] width 90 height 18
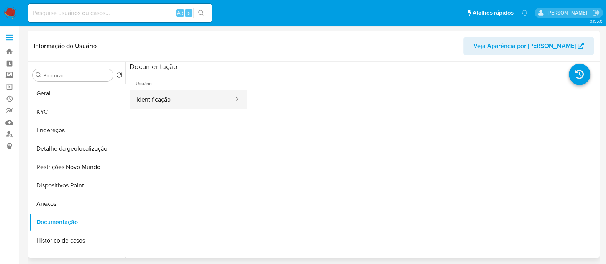
click at [193, 104] on button "Identificação" at bounding box center [181, 100] width 105 height 20
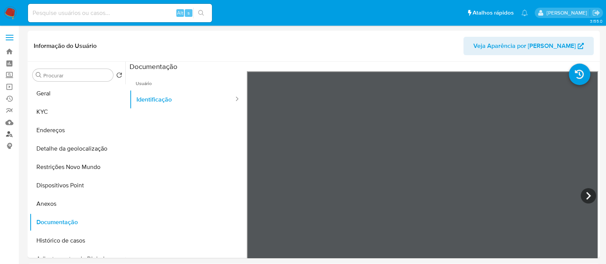
click at [10, 133] on link "Localizador de pessoas" at bounding box center [45, 134] width 91 height 12
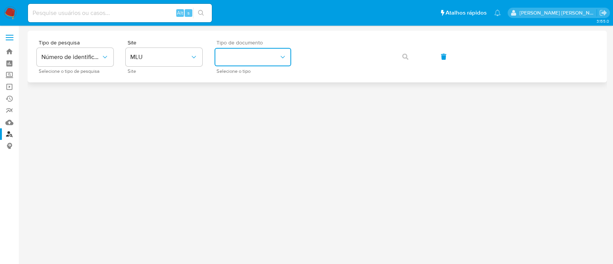
click at [286, 53] on icon "identificationType" at bounding box center [283, 57] width 8 height 8
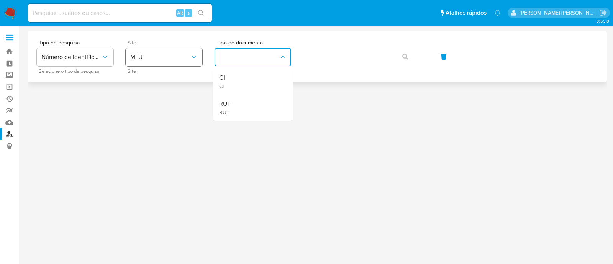
click at [193, 57] on icon "site_id" at bounding box center [194, 57] width 4 height 2
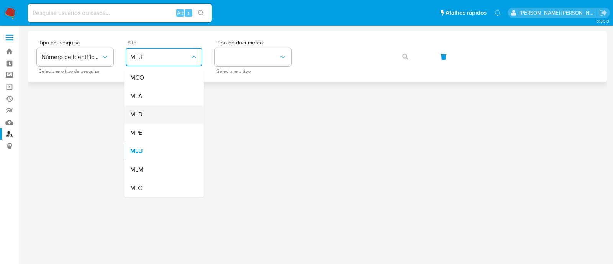
click at [151, 113] on div "MLB" at bounding box center [161, 114] width 63 height 18
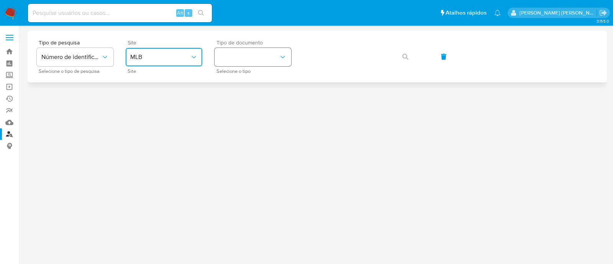
click at [272, 61] on button "identificationType" at bounding box center [253, 57] width 77 height 18
click at [232, 110] on div "CPF CPF" at bounding box center [250, 108] width 63 height 26
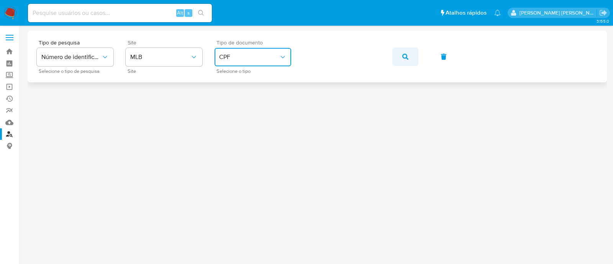
click at [396, 59] on button "button" at bounding box center [405, 56] width 26 height 18
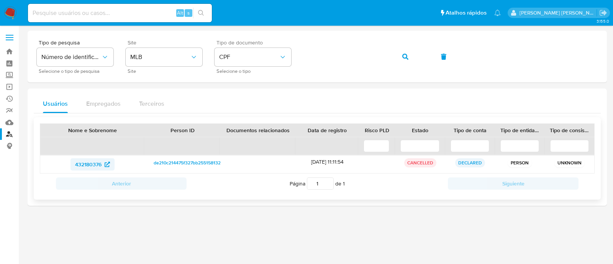
click at [90, 162] on span "432180376" at bounding box center [88, 164] width 26 height 12
click at [406, 59] on icon "button" at bounding box center [405, 57] width 6 height 6
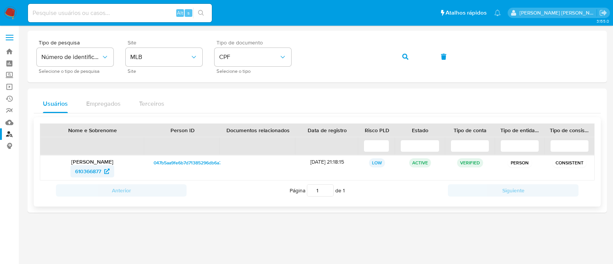
click at [80, 170] on span "610366877" at bounding box center [88, 171] width 26 height 12
click at [84, 169] on span "610366877" at bounding box center [88, 171] width 26 height 12
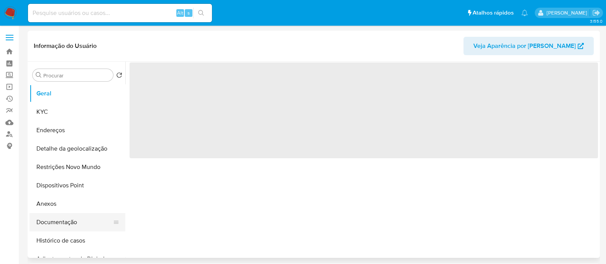
click at [72, 222] on button "Documentação" at bounding box center [74, 222] width 90 height 18
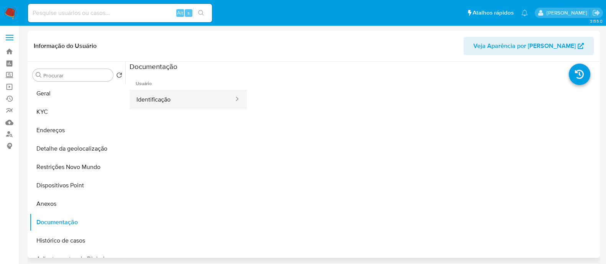
select select "10"
click at [184, 99] on button "Identificação" at bounding box center [181, 100] width 105 height 20
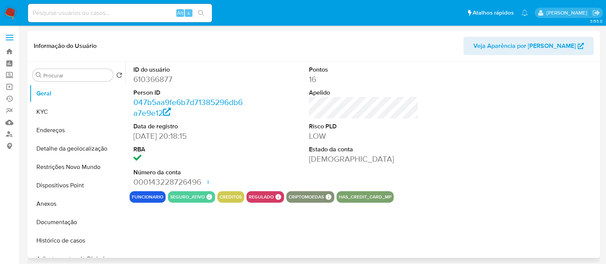
select select "10"
click at [43, 233] on button "Histórico de casos" at bounding box center [74, 240] width 90 height 18
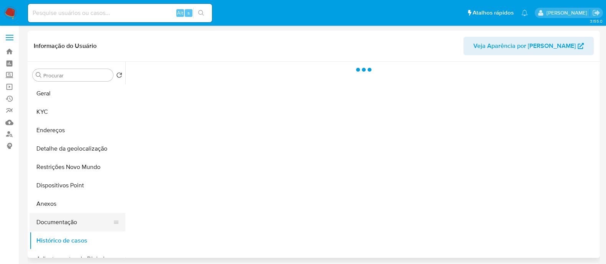
click at [50, 228] on button "Documentação" at bounding box center [74, 222] width 90 height 18
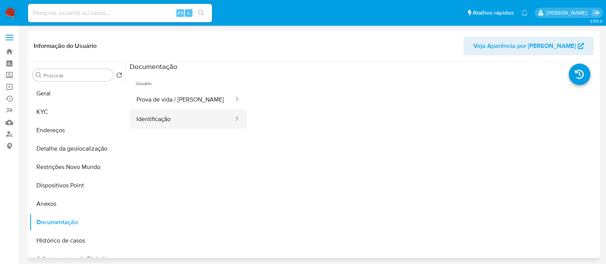
click at [177, 121] on button "Identificação" at bounding box center [181, 119] width 105 height 20
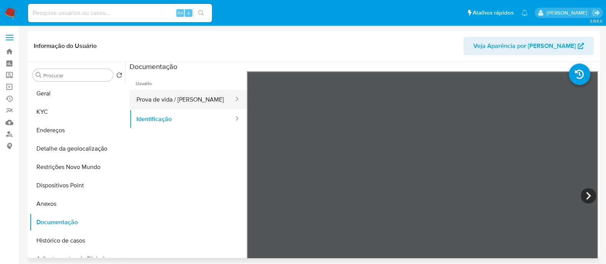
click at [166, 101] on button "Prova de vida / [PERSON_NAME]" at bounding box center [181, 100] width 105 height 20
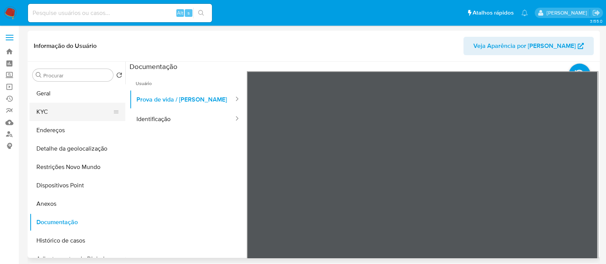
click at [60, 113] on button "KYC" at bounding box center [74, 112] width 90 height 18
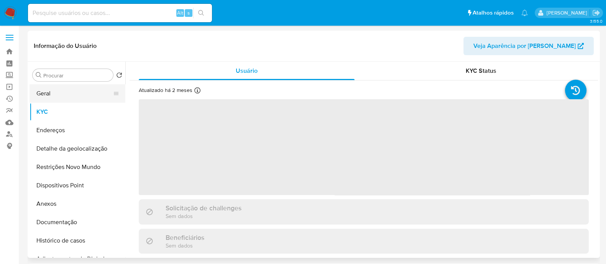
click at [73, 89] on button "Geral" at bounding box center [74, 93] width 90 height 18
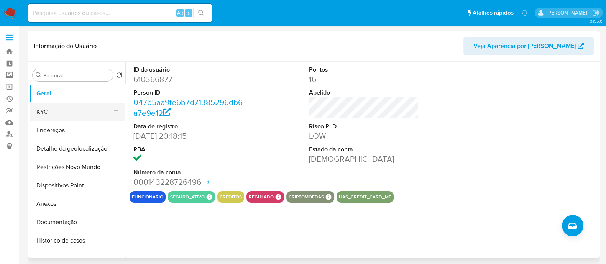
click at [64, 111] on button "KYC" at bounding box center [74, 112] width 90 height 18
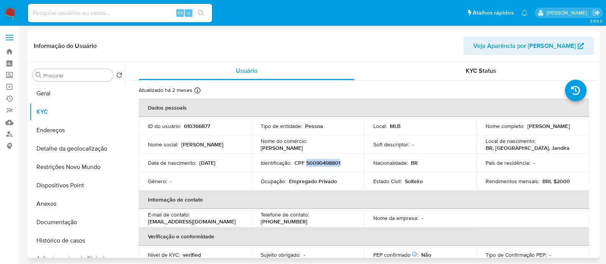
drag, startPoint x: 340, startPoint y: 162, endPoint x: 309, endPoint y: 162, distance: 31.0
click at [305, 162] on div "Identificação : CPF 50090498801" at bounding box center [307, 162] width 94 height 7
copy p "50090498801"
click at [332, 51] on header "Informação do Usuário Veja Aparência por Pessoa" at bounding box center [314, 46] width 560 height 18
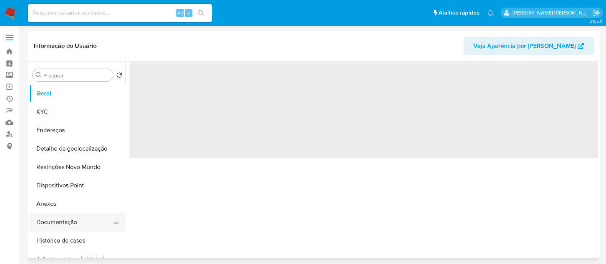
click at [61, 229] on button "Documentação" at bounding box center [74, 222] width 90 height 18
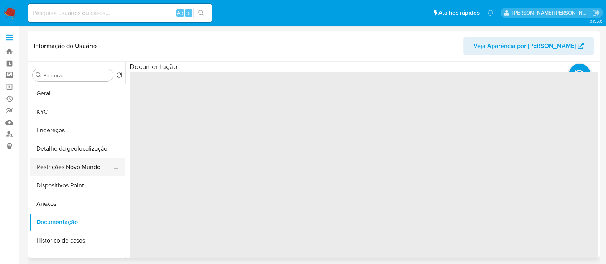
select select "10"
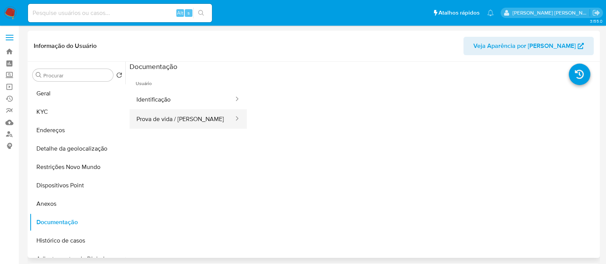
click at [171, 127] on button "Prova de vida / [PERSON_NAME]" at bounding box center [181, 119] width 105 height 20
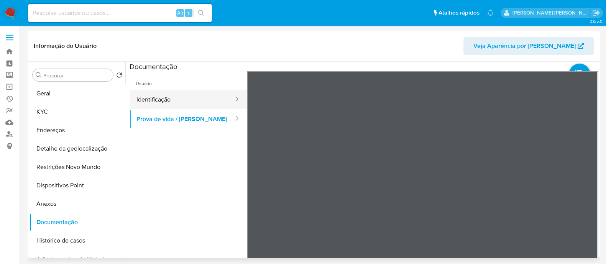
click at [166, 98] on button "Identificação" at bounding box center [181, 100] width 105 height 20
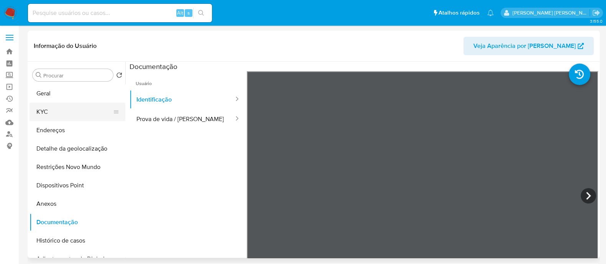
click at [56, 111] on button "KYC" at bounding box center [74, 112] width 90 height 18
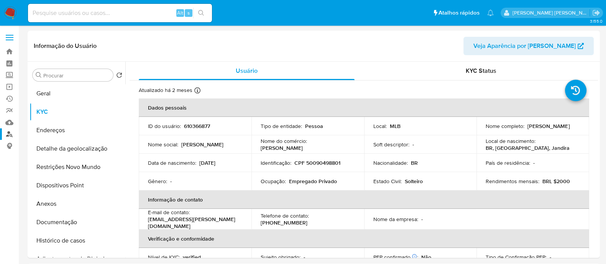
click at [8, 134] on link "Localizador de pessoas" at bounding box center [45, 134] width 91 height 12
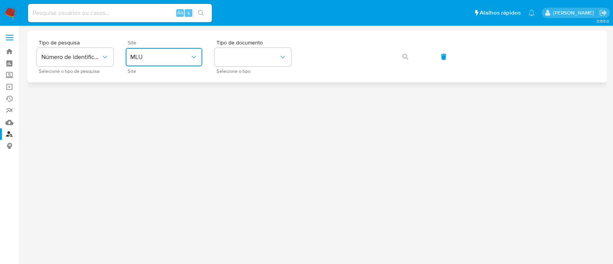
click at [192, 58] on icon "site_id" at bounding box center [194, 57] width 8 height 8
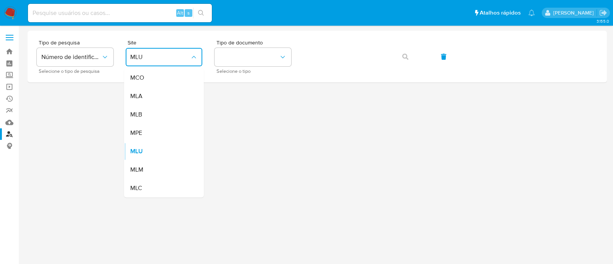
drag, startPoint x: 151, startPoint y: 115, endPoint x: 218, endPoint y: 84, distance: 73.8
click at [151, 116] on div "MLB" at bounding box center [161, 114] width 63 height 18
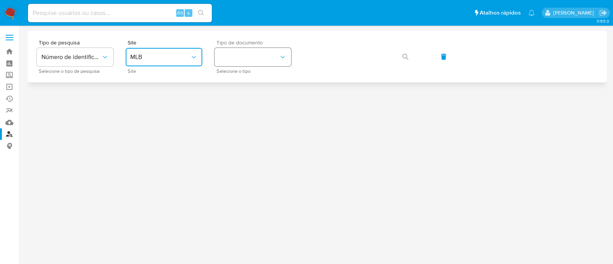
click at [280, 54] on icon "identificationType" at bounding box center [283, 57] width 8 height 8
click at [251, 102] on div "CPF CPF" at bounding box center [250, 108] width 63 height 26
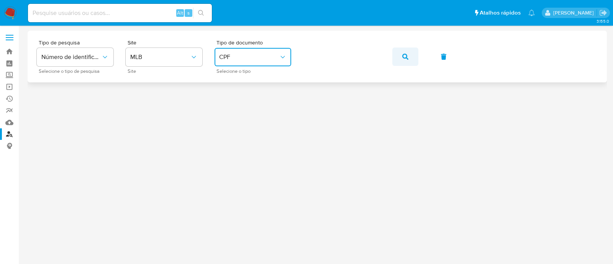
click at [405, 58] on icon "button" at bounding box center [405, 57] width 6 height 6
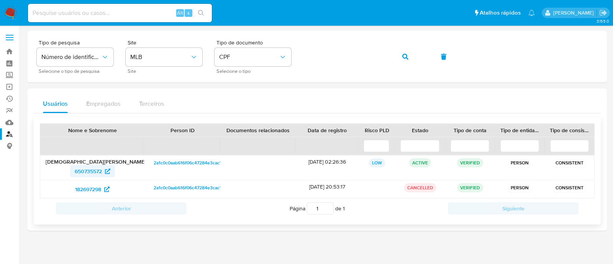
click at [84, 171] on span "650735572" at bounding box center [88, 171] width 27 height 12
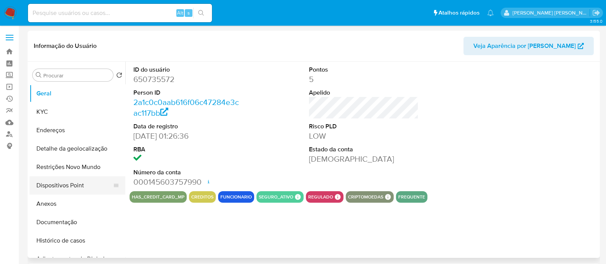
select select "10"
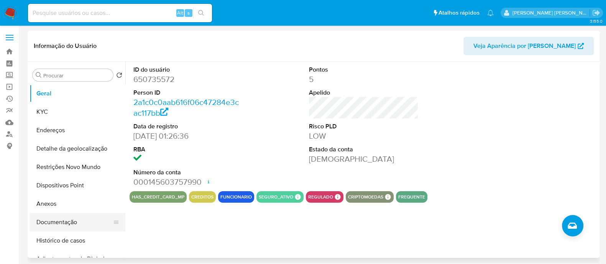
click at [66, 224] on button "Documentação" at bounding box center [74, 222] width 90 height 18
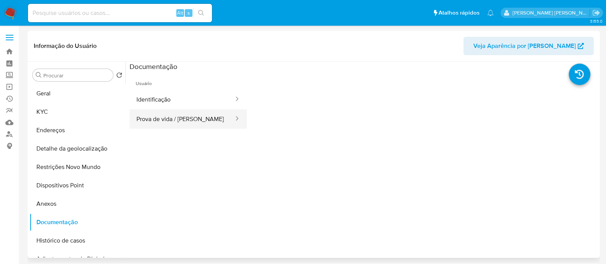
click at [173, 117] on button "Prova de vida / [PERSON_NAME]" at bounding box center [181, 119] width 105 height 20
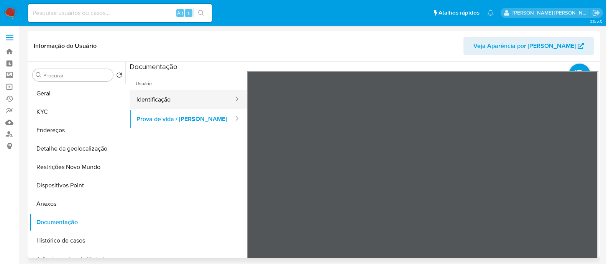
click at [179, 100] on button "Identificação" at bounding box center [181, 100] width 105 height 20
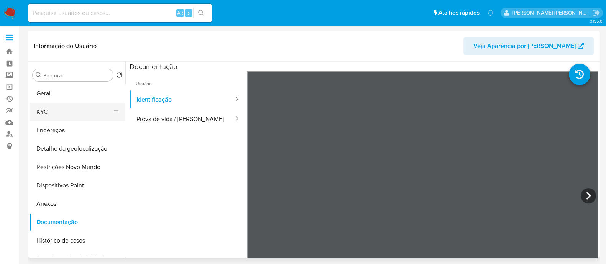
click at [40, 110] on button "KYC" at bounding box center [74, 112] width 90 height 18
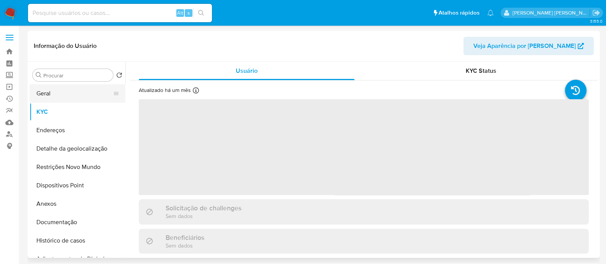
click at [38, 92] on button "Geral" at bounding box center [74, 93] width 90 height 18
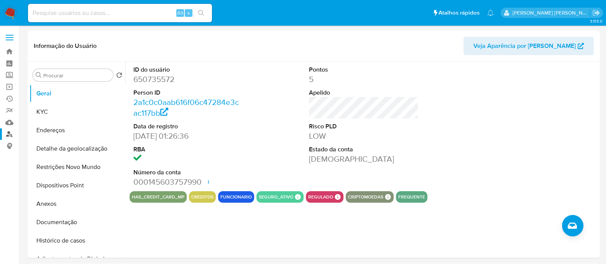
click at [10, 133] on link "Localizador de pessoas" at bounding box center [45, 134] width 91 height 12
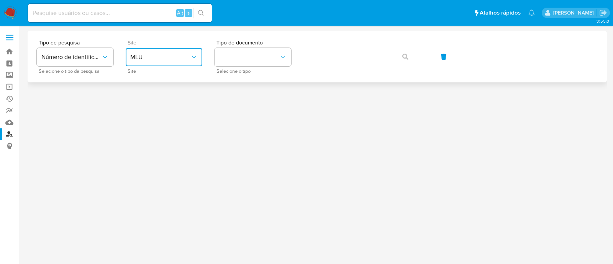
click at [173, 57] on span "MLU" at bounding box center [160, 57] width 60 height 8
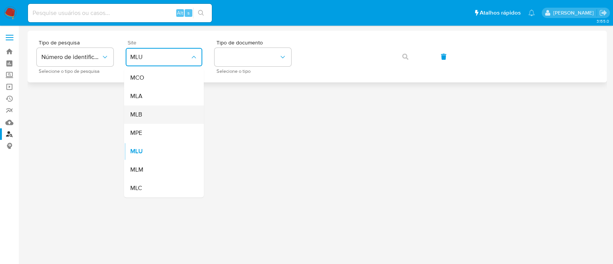
click at [155, 112] on div "MLB" at bounding box center [161, 114] width 63 height 18
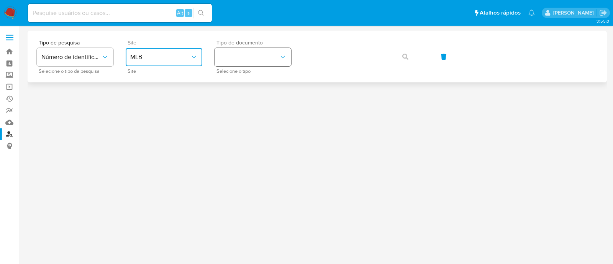
click at [267, 64] on button "identificationType" at bounding box center [253, 57] width 77 height 18
click at [240, 105] on div "CPF CPF" at bounding box center [250, 108] width 63 height 26
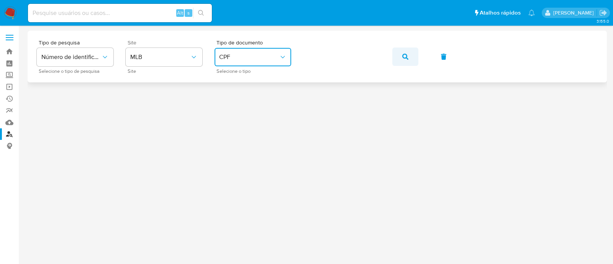
click at [407, 56] on icon "button" at bounding box center [405, 57] width 6 height 6
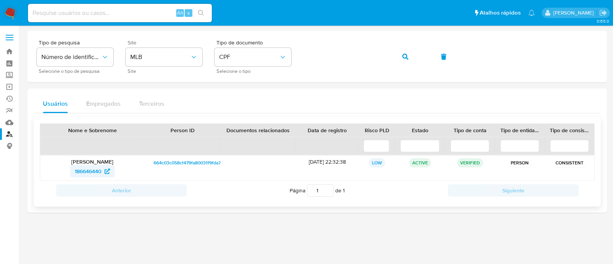
click at [92, 173] on span "186646440" at bounding box center [88, 171] width 27 height 12
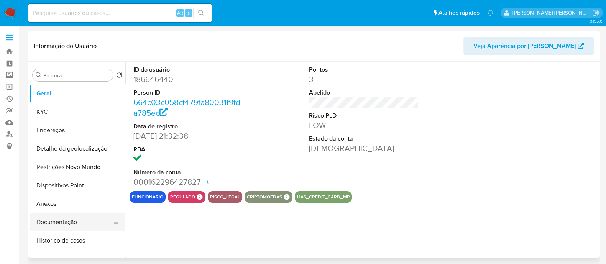
click at [56, 223] on button "Documentação" at bounding box center [74, 222] width 90 height 18
select select "10"
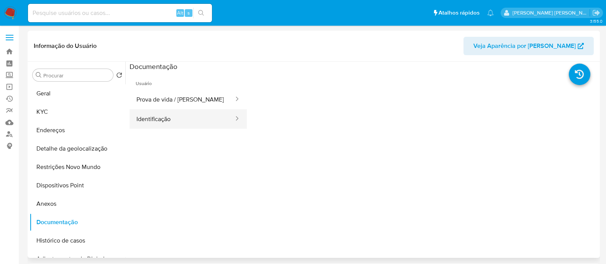
click at [177, 118] on button "Identificação" at bounding box center [181, 119] width 105 height 20
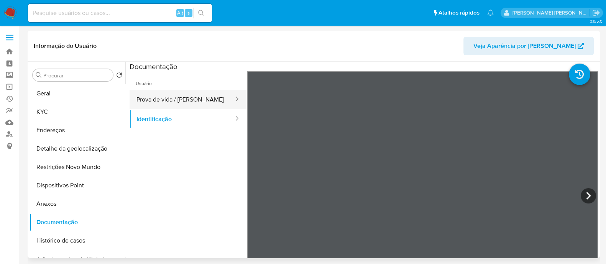
click at [182, 97] on button "Prova de vida / Selfie" at bounding box center [181, 100] width 105 height 20
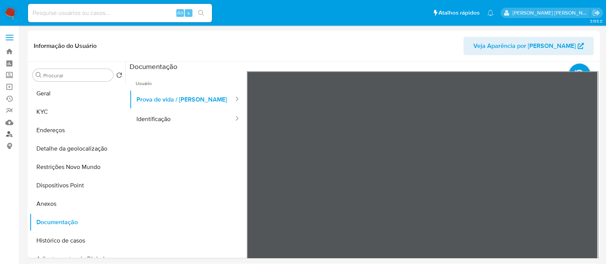
click at [10, 133] on link "Localizador de pessoas" at bounding box center [45, 134] width 91 height 12
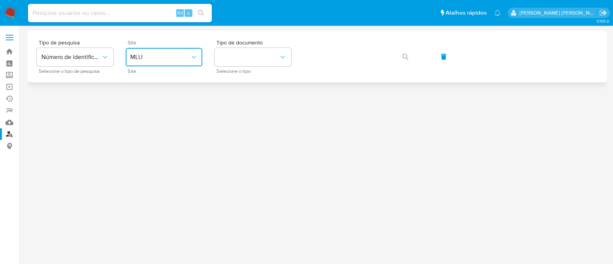
click at [190, 60] on icon "site_id" at bounding box center [194, 57] width 8 height 8
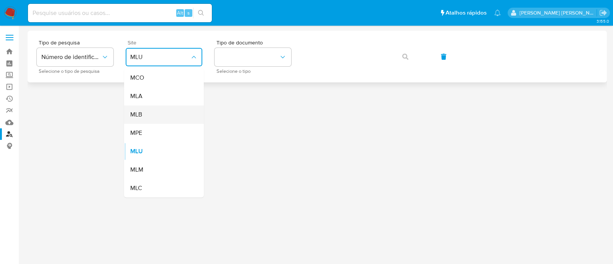
click at [154, 112] on div "MLB" at bounding box center [161, 114] width 63 height 18
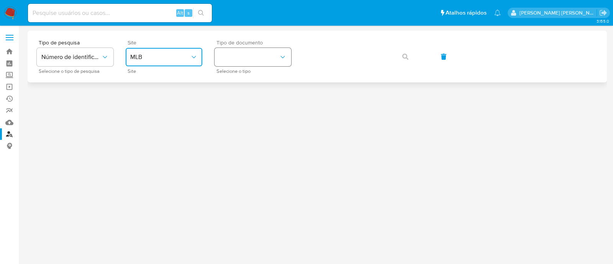
click at [253, 52] on button "identificationType" at bounding box center [253, 57] width 77 height 18
click at [239, 107] on div "CPF CPF" at bounding box center [250, 108] width 63 height 26
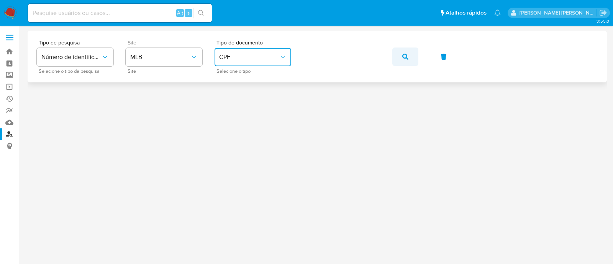
click at [408, 58] on icon "button" at bounding box center [405, 57] width 6 height 6
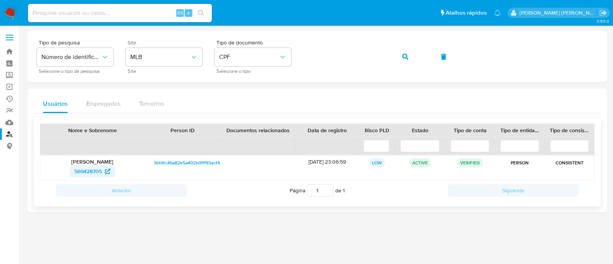
click at [83, 172] on span "569428705" at bounding box center [88, 171] width 28 height 12
click at [405, 54] on icon "button" at bounding box center [405, 57] width 6 height 6
click at [87, 171] on span "1249411351" at bounding box center [88, 171] width 26 height 12
click at [401, 56] on button "button" at bounding box center [405, 56] width 26 height 18
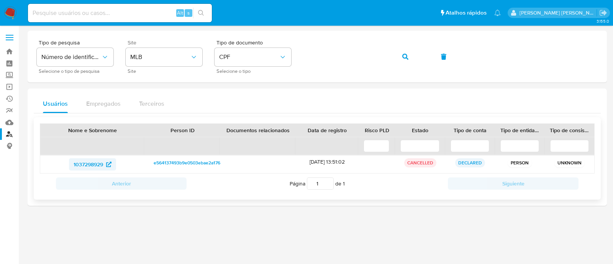
click at [86, 164] on span "1037298929" at bounding box center [88, 164] width 29 height 12
click at [403, 55] on icon "button" at bounding box center [405, 57] width 6 height 6
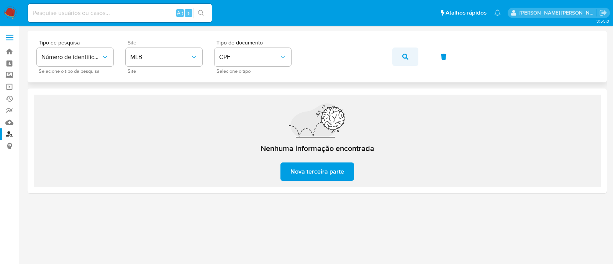
click at [403, 55] on icon "button" at bounding box center [405, 57] width 6 height 6
click at [404, 56] on icon "button" at bounding box center [405, 57] width 6 height 6
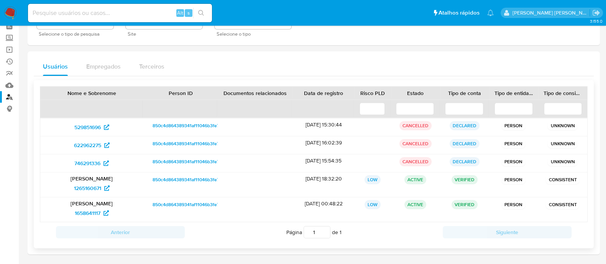
scroll to position [38, 0]
click at [84, 186] on span "1265160671" at bounding box center [87, 188] width 27 height 12
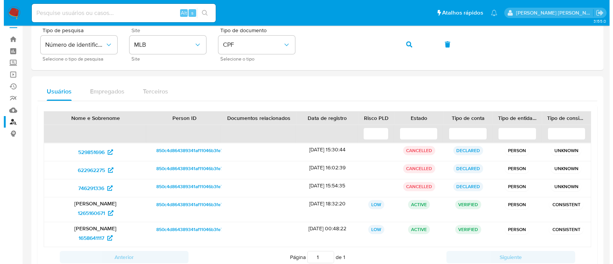
scroll to position [0, 0]
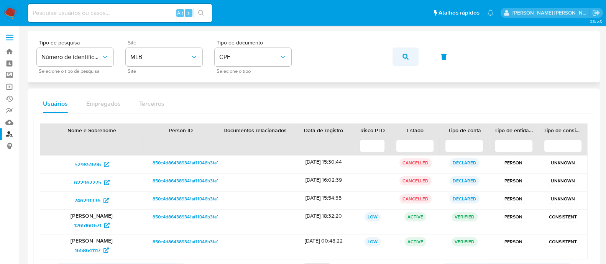
click at [413, 58] on button "button" at bounding box center [405, 56] width 26 height 18
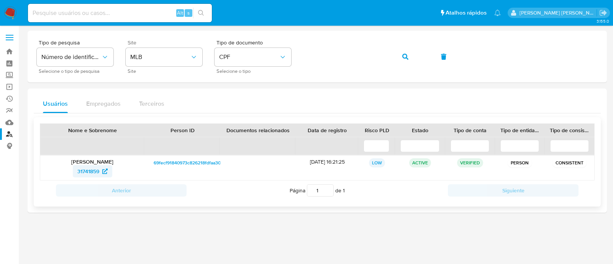
click at [82, 172] on span "31741859" at bounding box center [88, 171] width 22 height 12
click at [408, 57] on icon "button" at bounding box center [405, 57] width 6 height 6
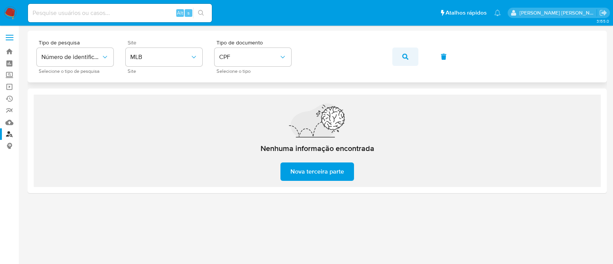
click at [400, 51] on button "button" at bounding box center [405, 56] width 26 height 18
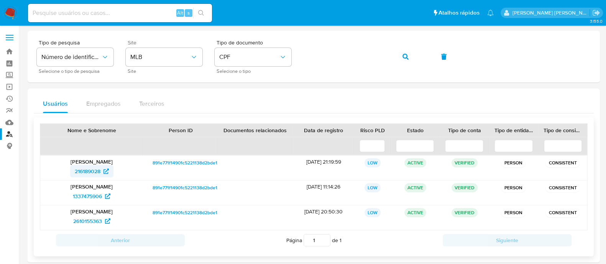
click at [88, 172] on span "216189028" at bounding box center [88, 171] width 26 height 12
click at [410, 56] on button "button" at bounding box center [405, 56] width 26 height 18
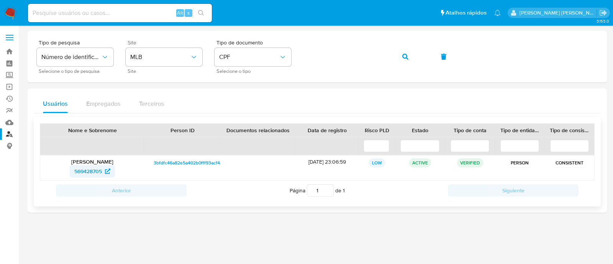
click at [82, 174] on span "569428705" at bounding box center [88, 171] width 28 height 12
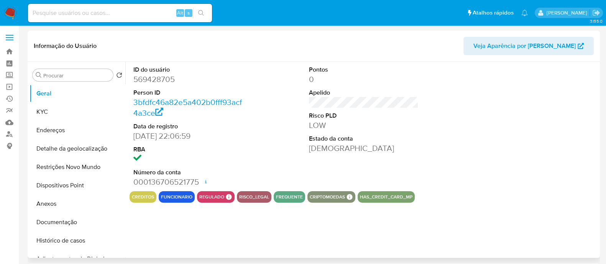
select select "10"
click at [76, 239] on button "Histórico de casos" at bounding box center [74, 240] width 90 height 18
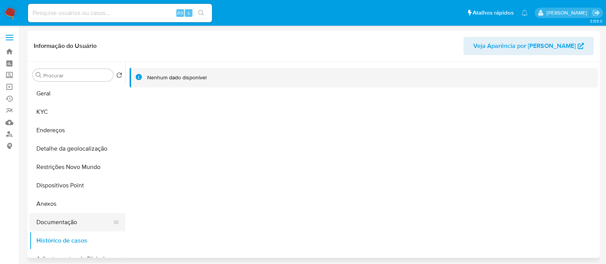
click at [80, 219] on button "Documentação" at bounding box center [74, 222] width 90 height 18
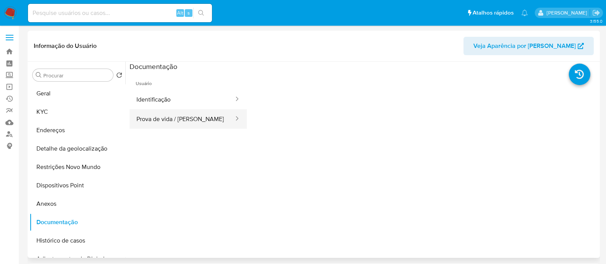
click at [181, 123] on button "Prova de vida / [PERSON_NAME]" at bounding box center [181, 119] width 105 height 20
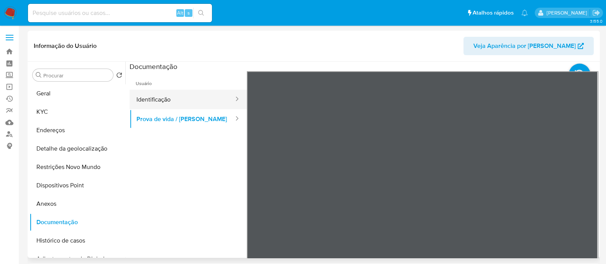
click at [174, 102] on button "Identificação" at bounding box center [181, 100] width 105 height 20
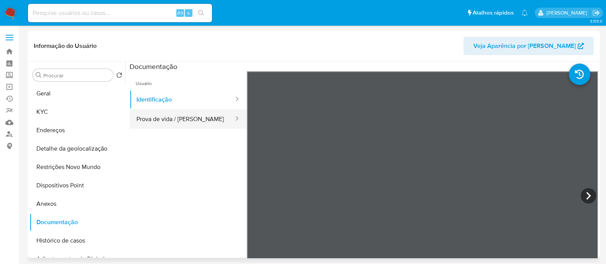
click at [172, 117] on button "Prova de vida / [PERSON_NAME]" at bounding box center [181, 119] width 105 height 20
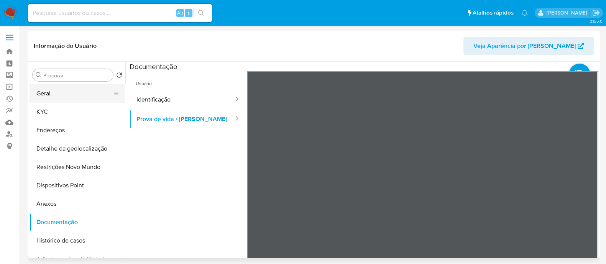
click at [59, 91] on button "Geral" at bounding box center [74, 93] width 90 height 18
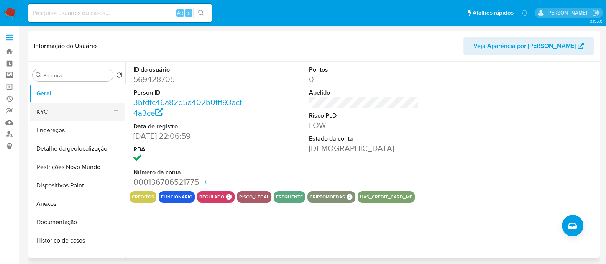
click at [52, 110] on button "KYC" at bounding box center [74, 112] width 90 height 18
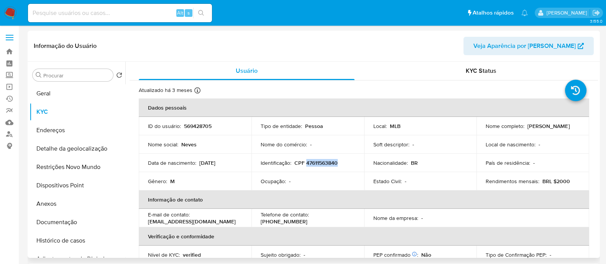
drag, startPoint x: 339, startPoint y: 163, endPoint x: 305, endPoint y: 164, distance: 34.5
click at [305, 164] on div "Identificação : CPF 47611563840" at bounding box center [307, 162] width 94 height 7
copy p "47611563840"
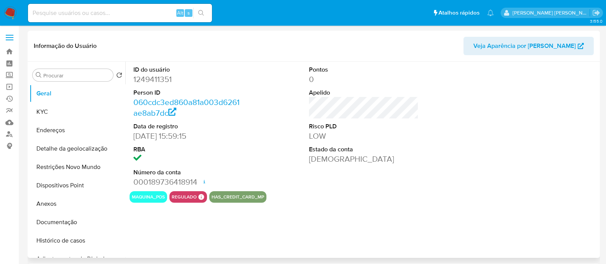
select select "10"
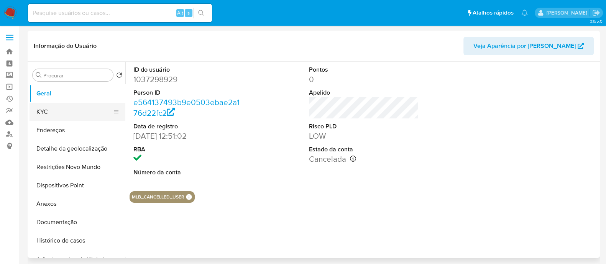
select select "10"
click at [56, 111] on button "KYC" at bounding box center [74, 112] width 90 height 18
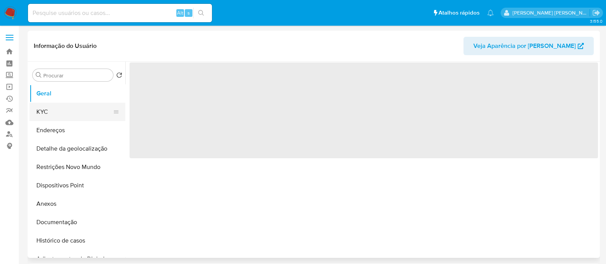
click at [51, 107] on button "KYC" at bounding box center [74, 112] width 90 height 18
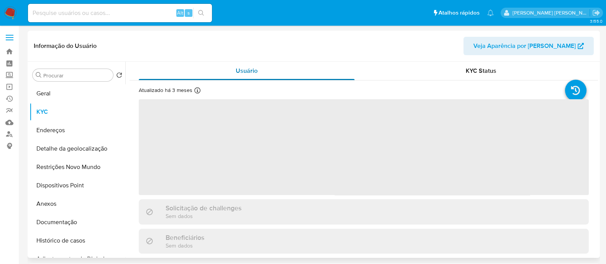
select select "10"
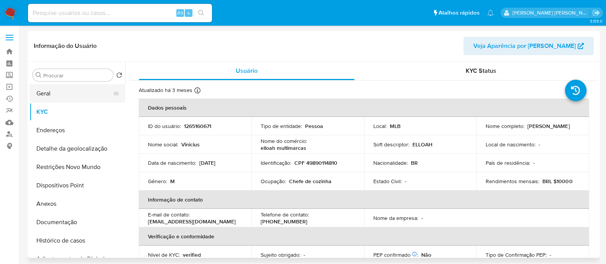
click at [61, 98] on button "Geral" at bounding box center [74, 93] width 90 height 18
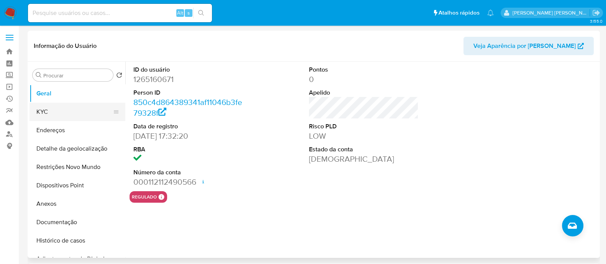
click at [67, 110] on button "KYC" at bounding box center [74, 112] width 90 height 18
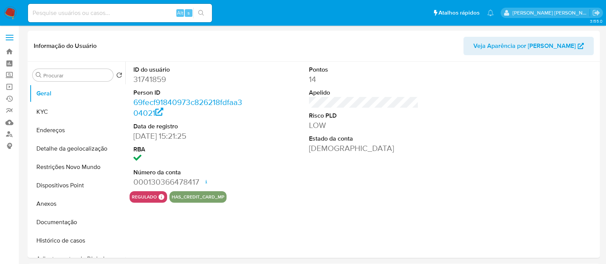
select select "10"
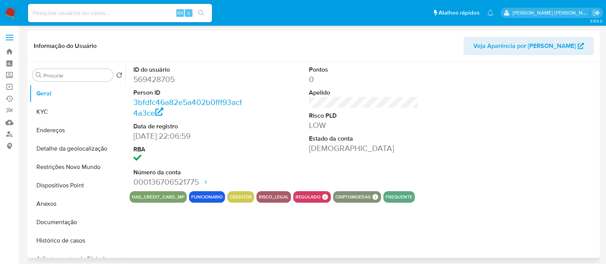
select select "10"
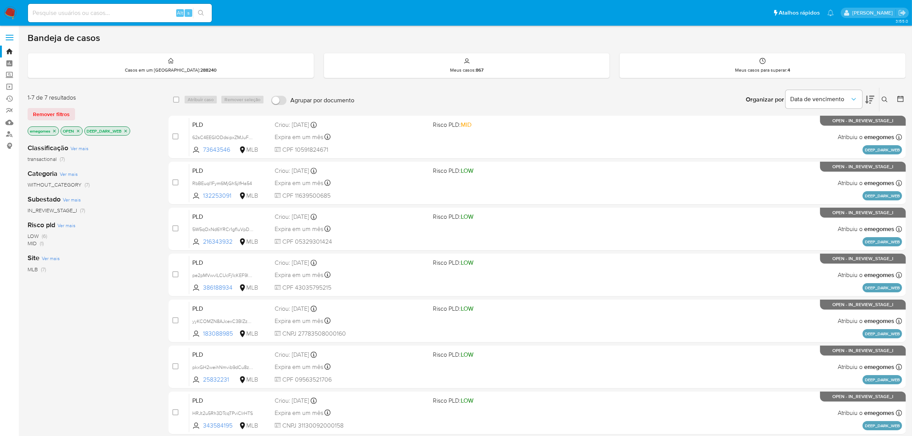
scroll to position [30, 0]
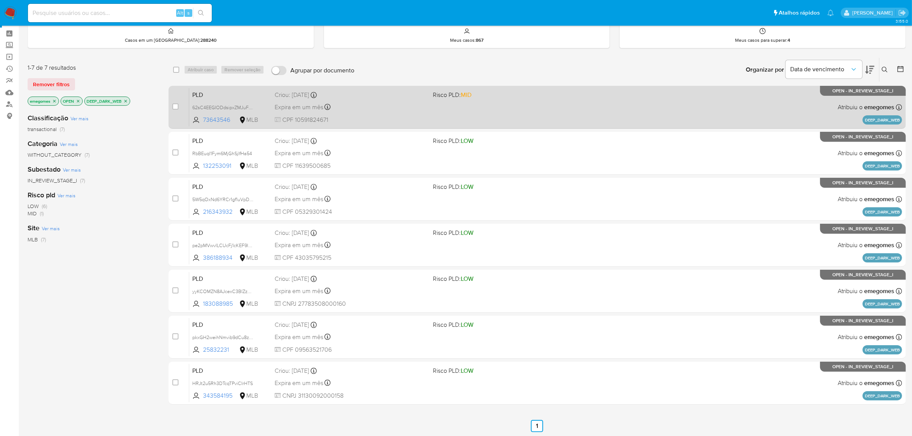
click at [372, 116] on span "CPF 10591824671" at bounding box center [351, 120] width 152 height 8
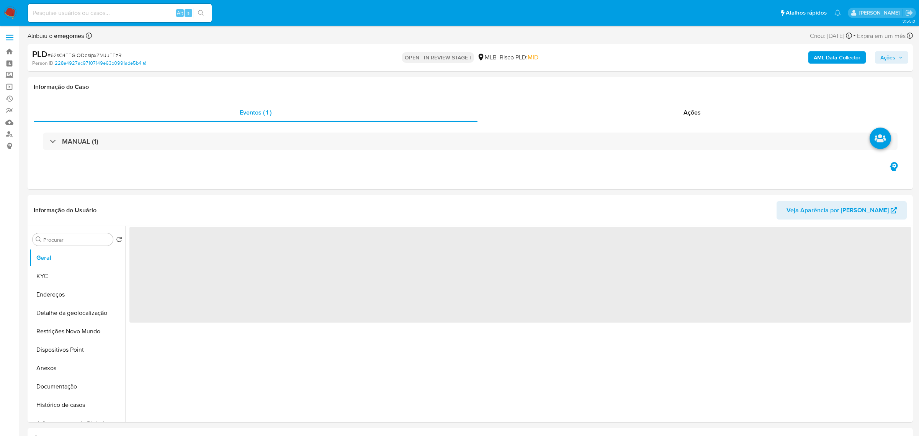
select select "10"
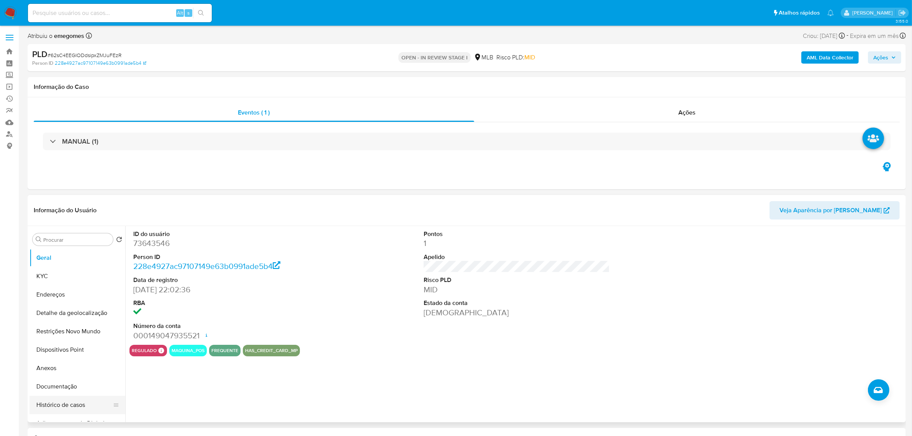
click at [47, 401] on button "Histórico de casos" at bounding box center [74, 405] width 90 height 18
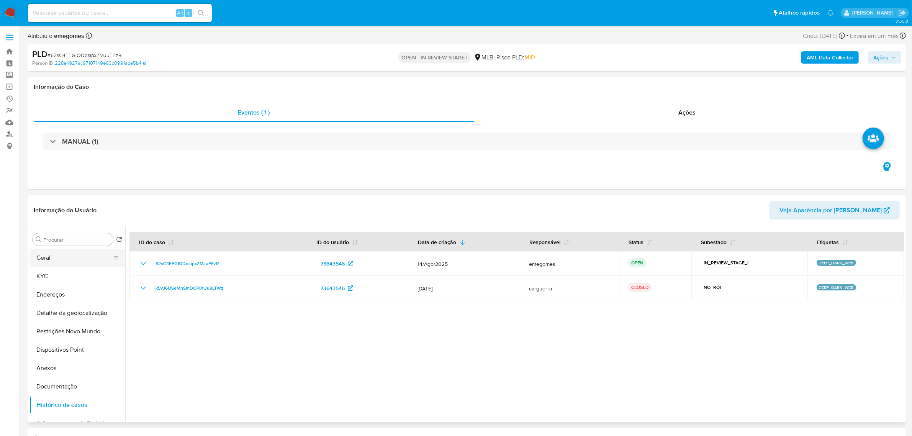
click at [71, 253] on button "Geral" at bounding box center [74, 258] width 90 height 18
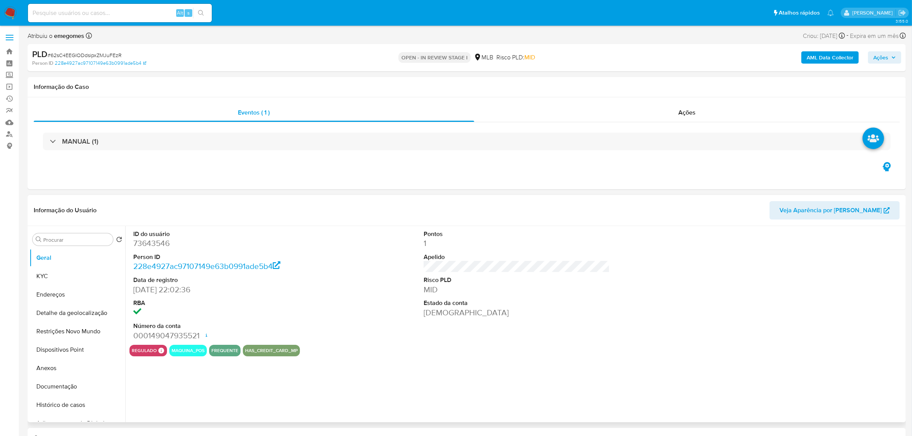
click at [209, 200] on div "Informação do Usuário Veja Aparência por Pessoa" at bounding box center [467, 210] width 878 height 31
click at [56, 273] on button "KYC" at bounding box center [74, 276] width 90 height 18
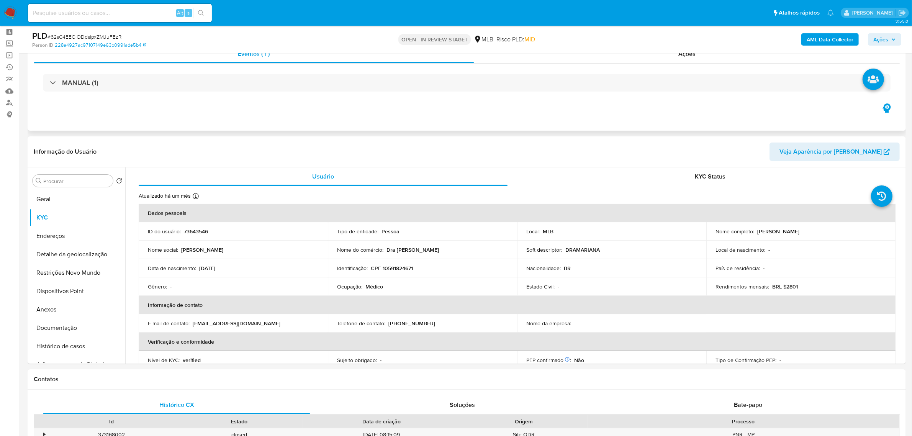
scroll to position [48, 0]
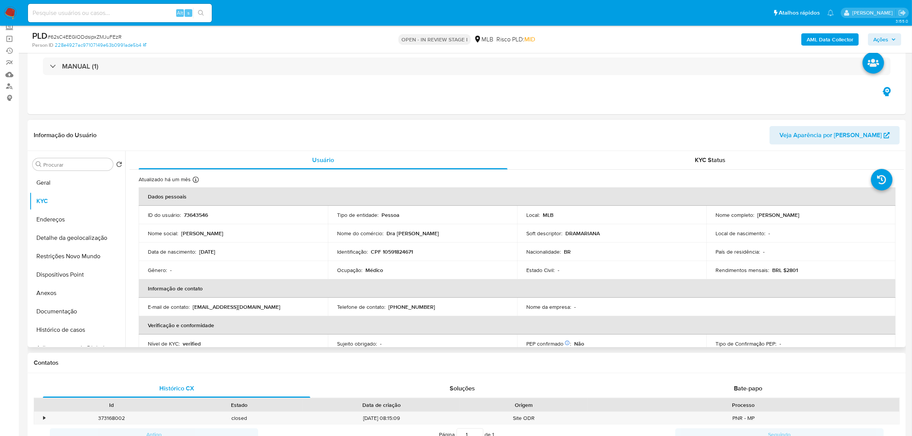
click at [269, 129] on header "Informação do Usuário Veja Aparência por Pessoa" at bounding box center [467, 135] width 866 height 18
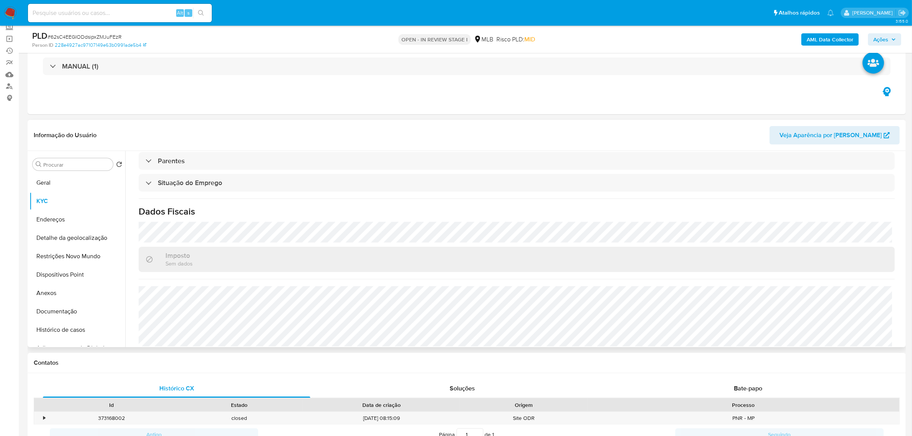
scroll to position [319, 0]
click at [305, 203] on h1 "Dados Fiscais" at bounding box center [517, 205] width 756 height 11
click at [65, 223] on button "Endereços" at bounding box center [74, 219] width 90 height 18
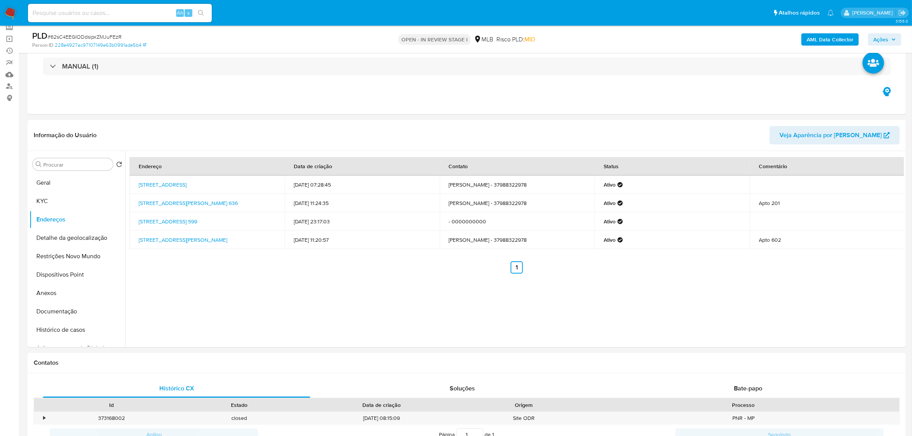
click at [63, 239] on button "Detalhe da geolocalização" at bounding box center [74, 238] width 90 height 18
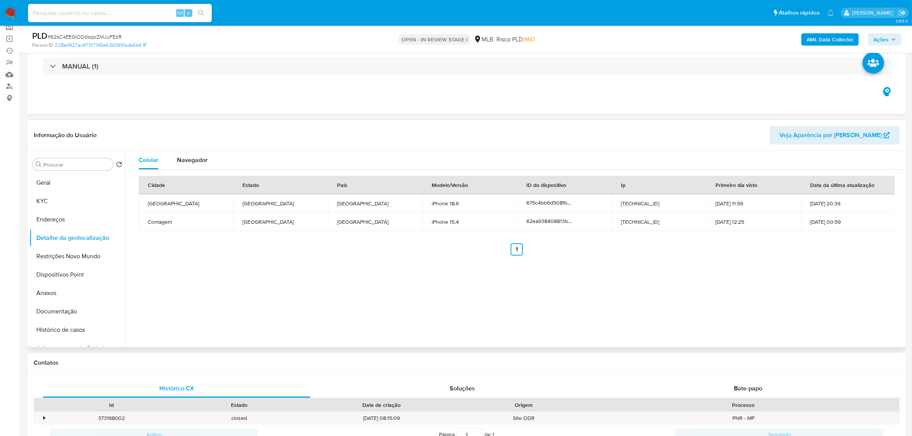
click at [160, 120] on div "Informação do Usuário Veja Aparência por Pessoa" at bounding box center [467, 135] width 878 height 31
click at [55, 261] on button "Restrições Novo Mundo" at bounding box center [74, 256] width 90 height 18
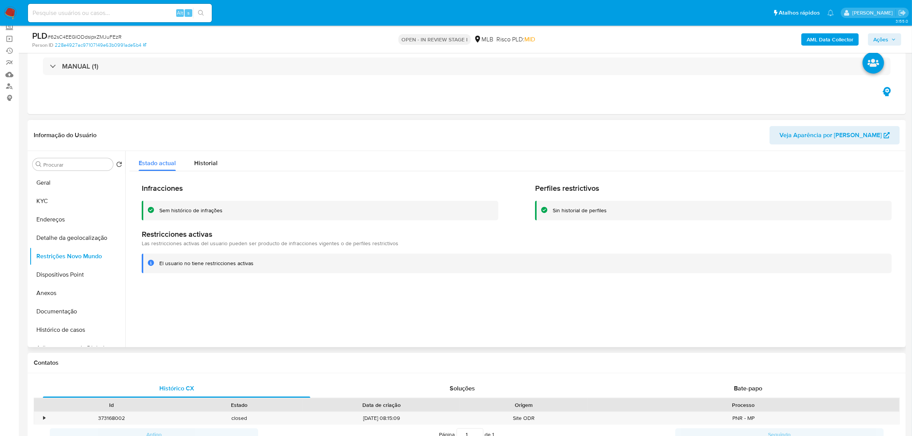
click at [234, 136] on header "Informação do Usuário Veja Aparência por Pessoa" at bounding box center [467, 135] width 866 height 18
click at [44, 277] on button "Dispositivos Point" at bounding box center [74, 274] width 90 height 18
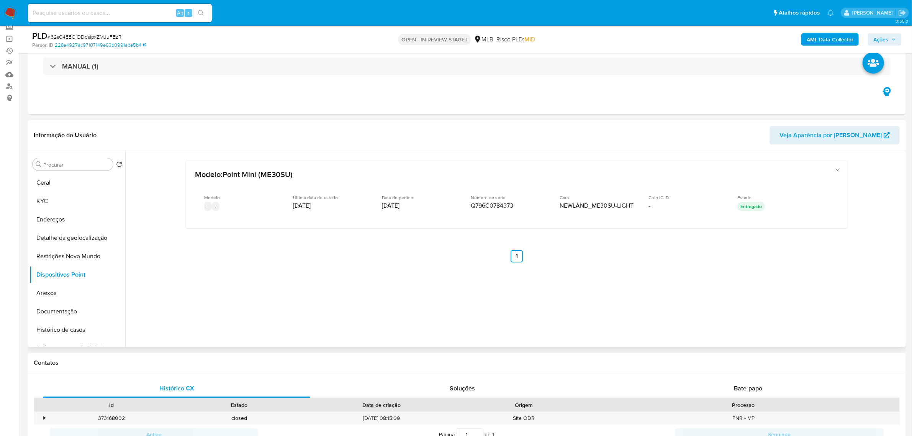
click at [210, 122] on div "Informação do Usuário Veja Aparência por Pessoa" at bounding box center [467, 135] width 878 height 31
click at [52, 305] on button "Documentação" at bounding box center [74, 311] width 90 height 18
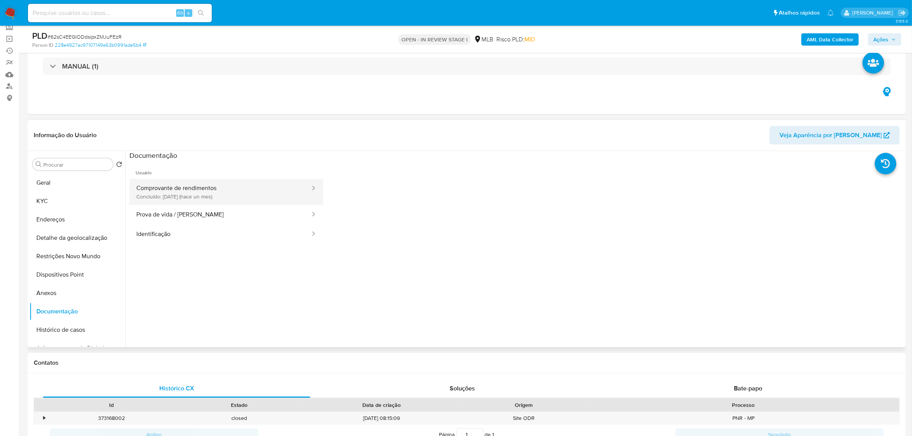
click at [210, 188] on button "Comprovante de rendimentos Concluído: 20/07/2025 (hace un mes)" at bounding box center [220, 192] width 182 height 26
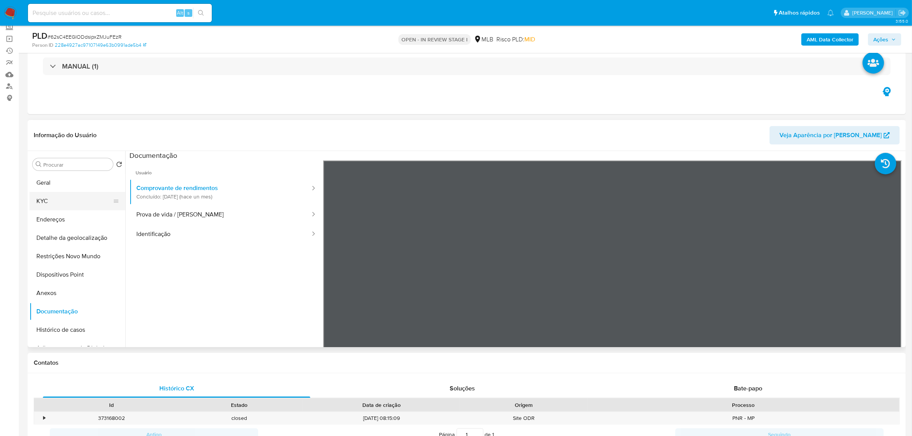
click at [64, 195] on button "KYC" at bounding box center [74, 201] width 90 height 18
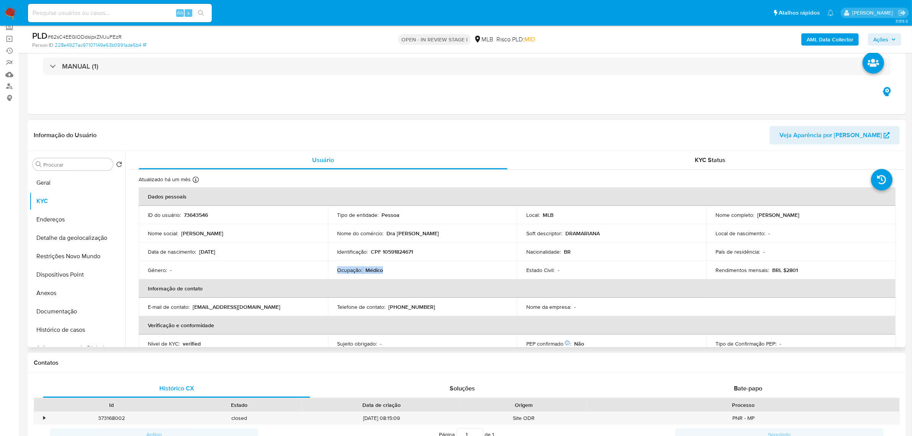
drag, startPoint x: 384, startPoint y: 273, endPoint x: 334, endPoint y: 272, distance: 50.6
click at [334, 272] on td "Ocupação : Médico" at bounding box center [422, 270] width 189 height 18
copy div "Ocupação : Médico"
click at [55, 311] on button "Documentação" at bounding box center [74, 311] width 90 height 18
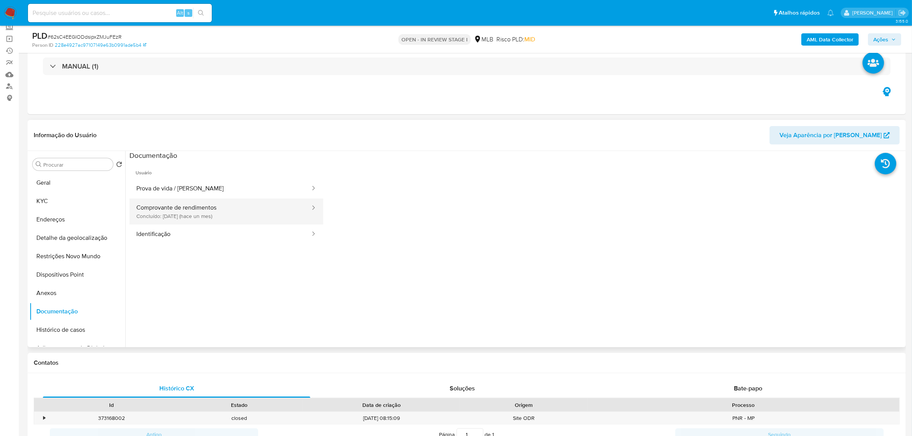
click at [192, 215] on button "Comprovante de rendimentos Concluído: 20/07/2025 (hace un mes)" at bounding box center [220, 211] width 182 height 26
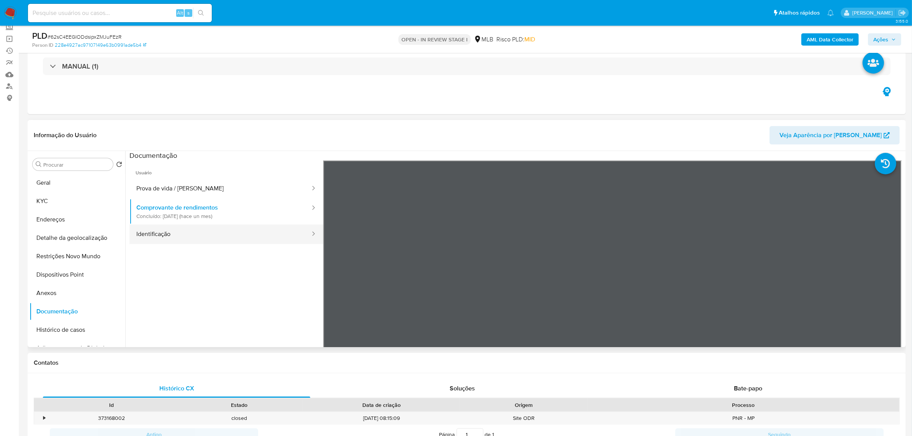
click at [173, 233] on button "Identificação" at bounding box center [220, 234] width 182 height 20
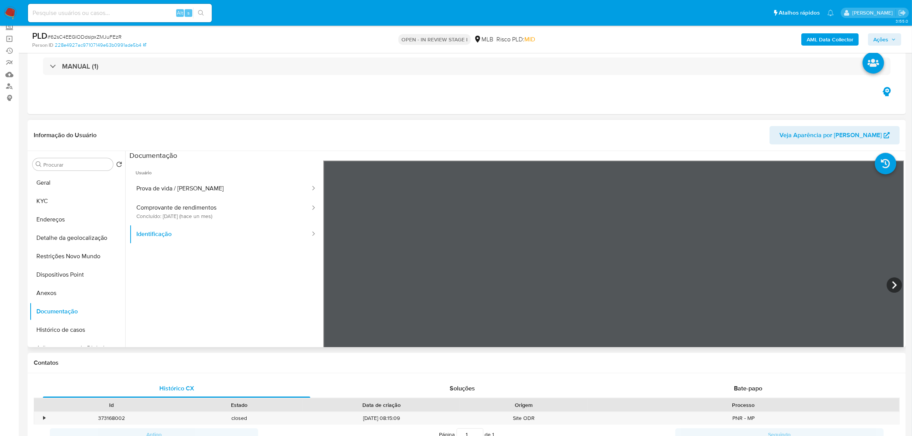
scroll to position [48, 0]
click at [64, 296] on button "Anexos" at bounding box center [74, 293] width 90 height 18
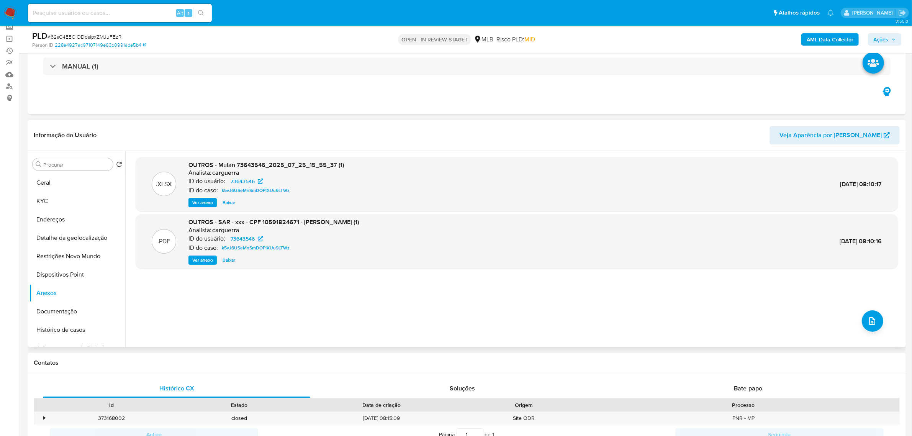
click at [311, 128] on header "Informação do Usuário Veja Aparência por Pessoa" at bounding box center [467, 135] width 866 height 18
click at [832, 39] on b "AML Data Collector" at bounding box center [830, 39] width 47 height 12
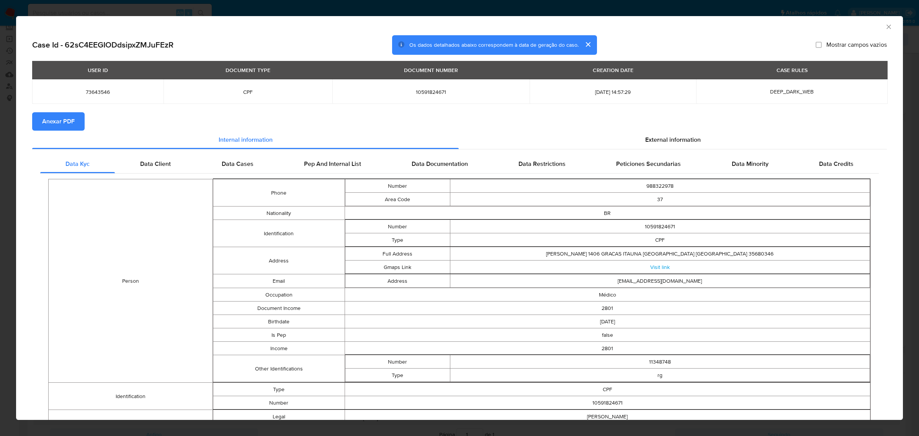
click at [66, 120] on span "Anexar PDF" at bounding box center [58, 121] width 33 height 17
click at [887, 26] on icon "Fechar a janela" at bounding box center [889, 27] width 4 height 4
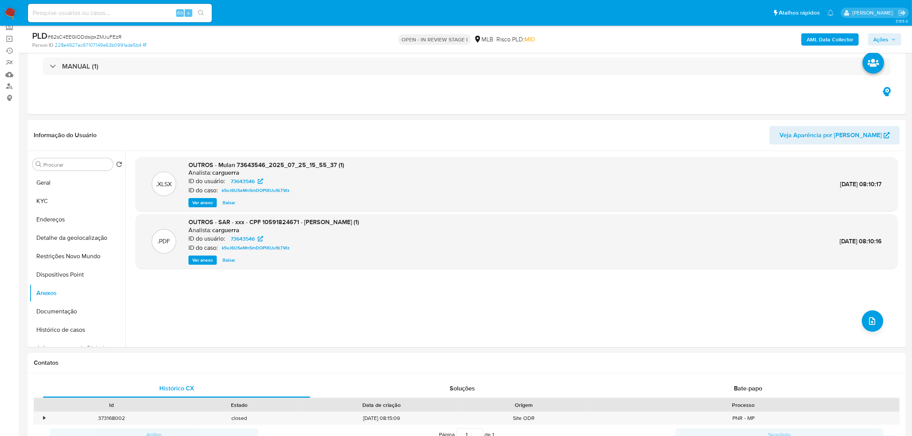
click at [581, 35] on div "OPEN - IN REVIEW STAGE I MLB Risco PLD: MID" at bounding box center [467, 39] width 288 height 18
drag, startPoint x: 899, startPoint y: 41, endPoint x: 891, endPoint y: 42, distance: 8.2
click at [899, 41] on button "Ações" at bounding box center [884, 39] width 33 height 12
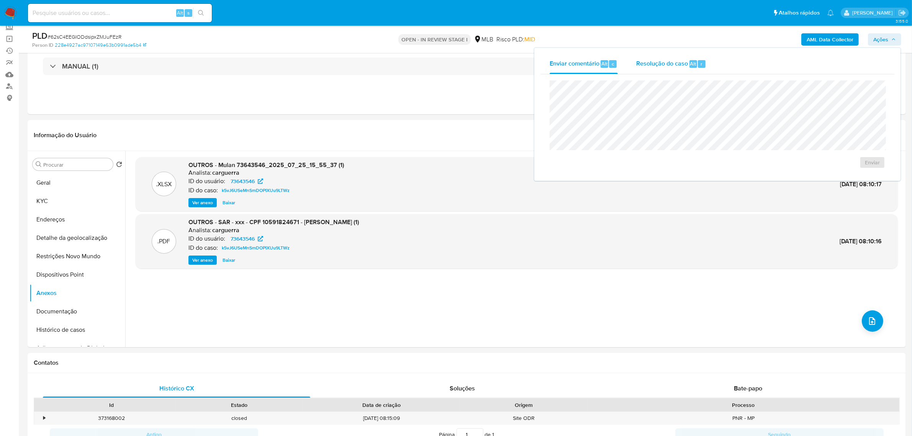
click at [682, 66] on span "Resolução do caso" at bounding box center [662, 63] width 52 height 9
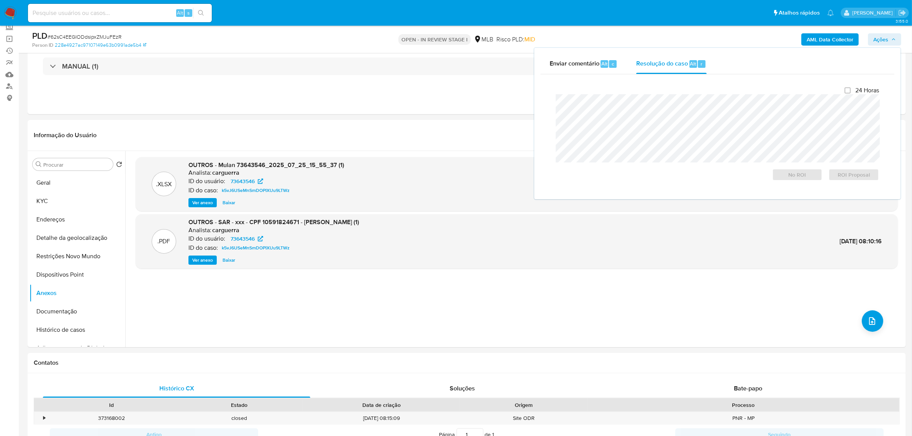
click at [668, 39] on div "AML Data Collector Ações Enviar comentário Alt c Resolução do caso Alt r Fecham…" at bounding box center [758, 39] width 288 height 18
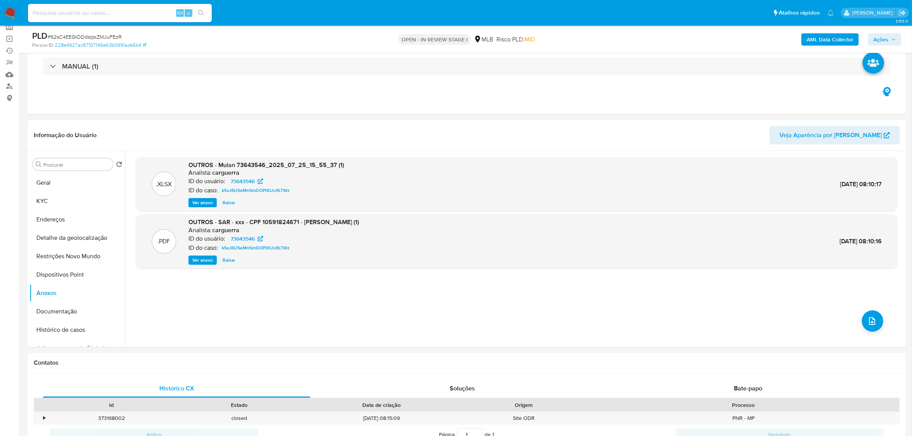
click at [893, 41] on icon "button" at bounding box center [893, 39] width 5 height 5
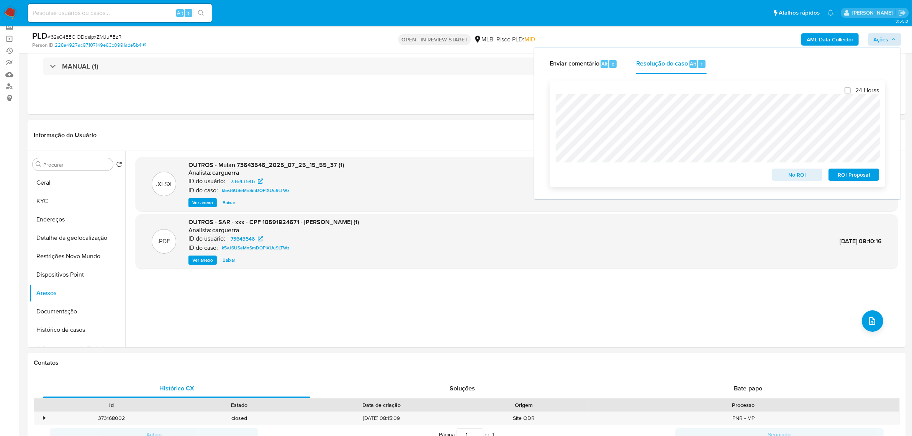
click at [797, 175] on span "No ROI" at bounding box center [798, 174] width 40 height 11
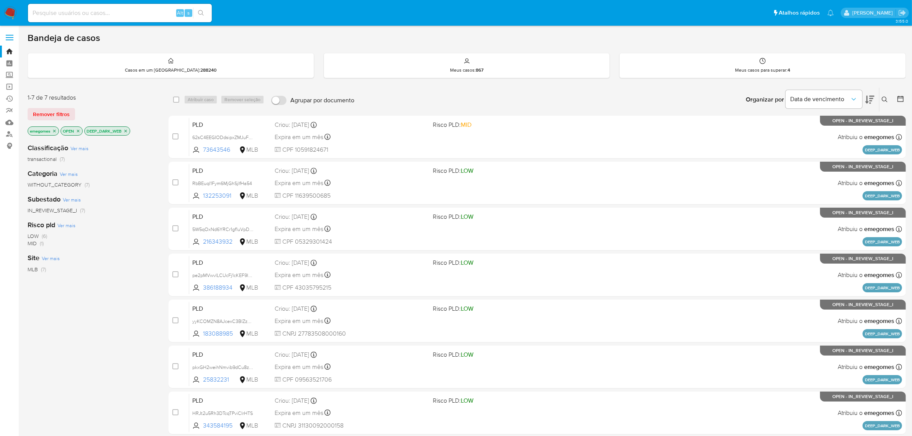
click at [128, 129] on icon "close-filter" at bounding box center [125, 131] width 5 height 5
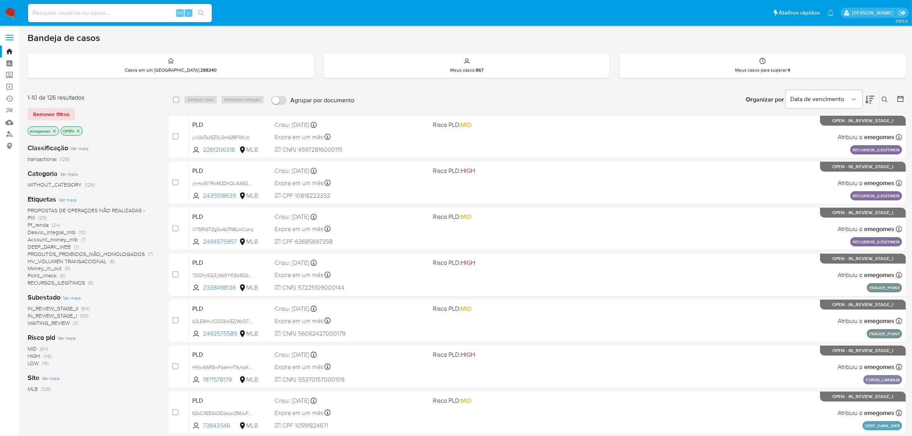
click at [43, 223] on span "Pf_renda" at bounding box center [38, 225] width 21 height 8
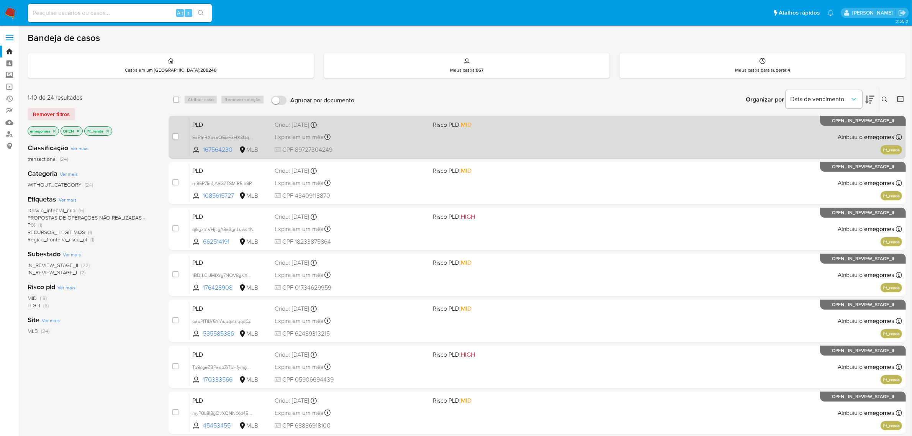
click at [412, 133] on div "Expira em um mês Expira em [DATE] 00:32:29" at bounding box center [351, 137] width 152 height 10
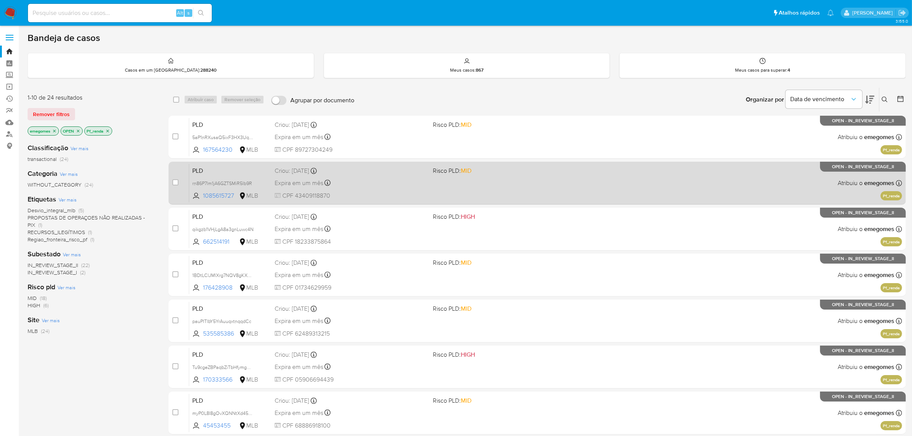
click at [378, 185] on div "Expira em um mês Expira em [DATE] 00:32:29" at bounding box center [351, 183] width 152 height 10
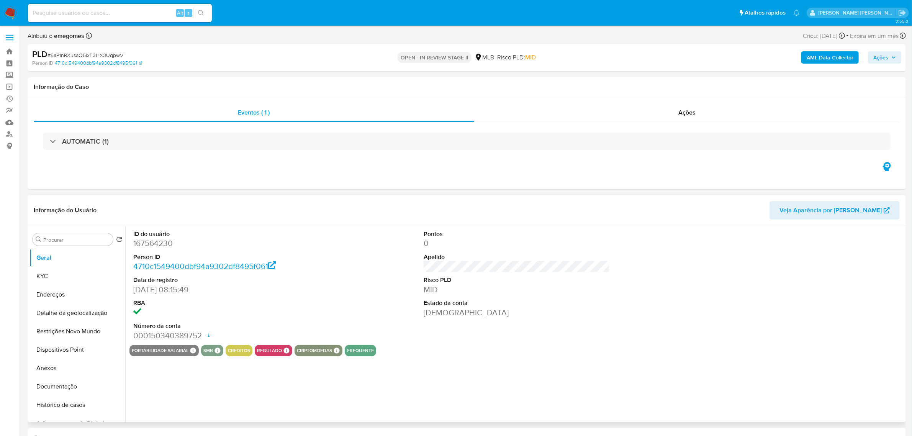
select select "10"
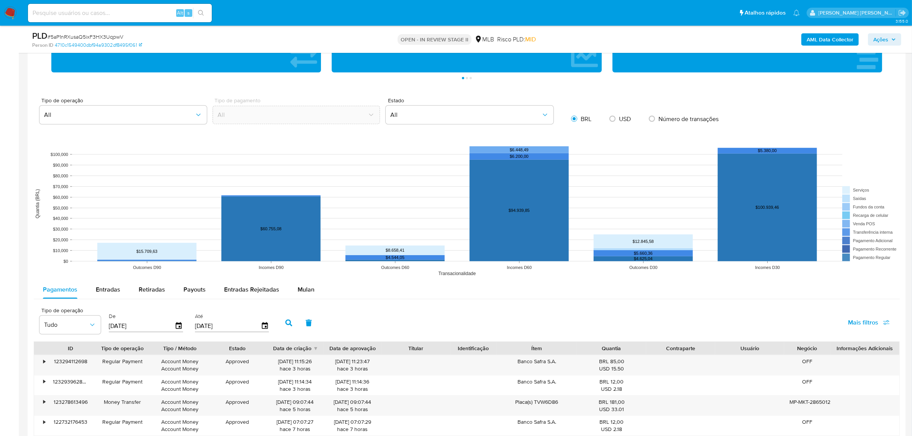
scroll to position [575, 0]
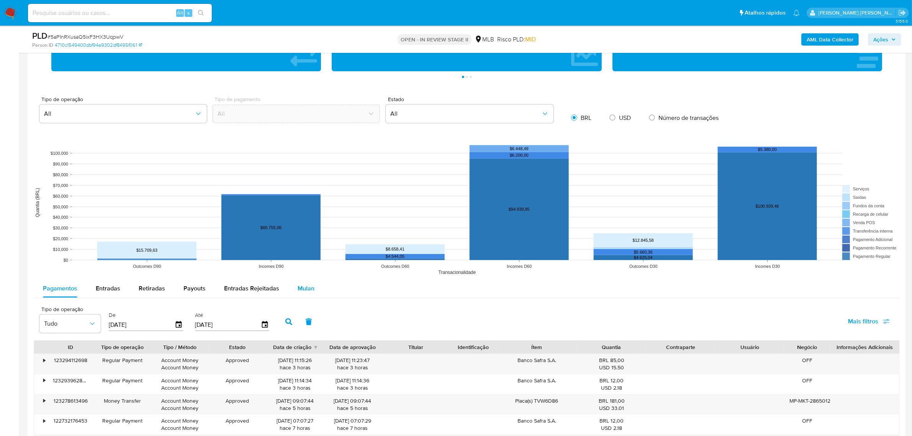
click at [298, 290] on span "Mulan" at bounding box center [306, 288] width 17 height 9
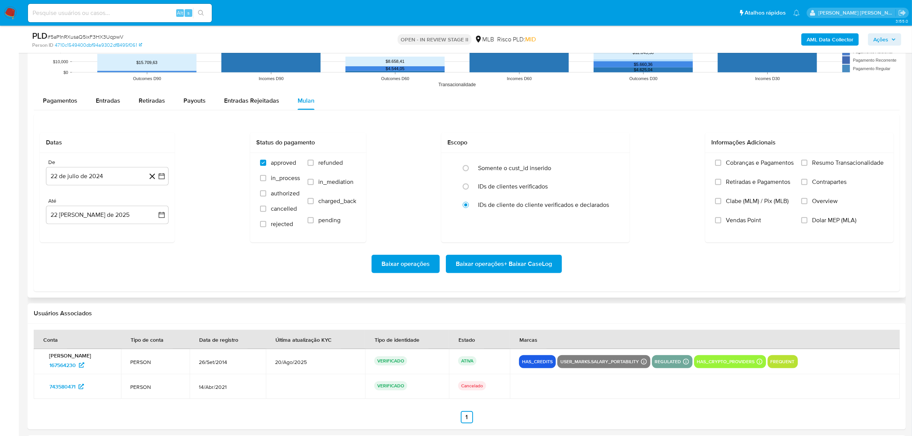
scroll to position [766, 0]
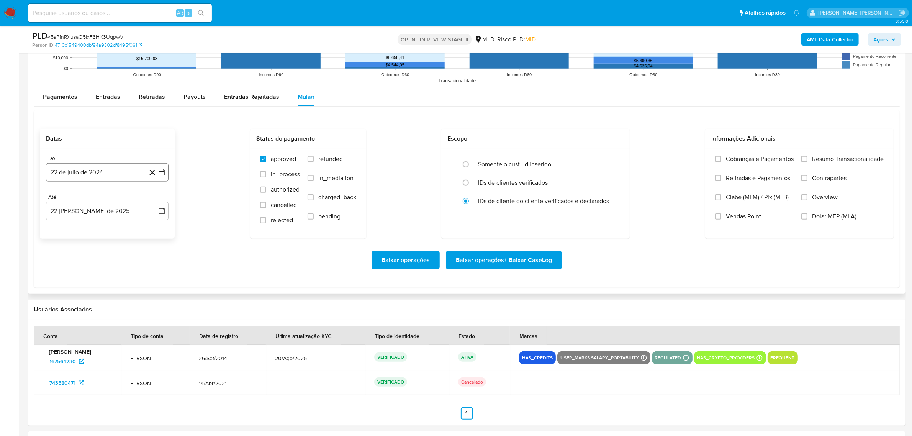
click at [163, 174] on icon "button" at bounding box center [162, 173] width 8 height 8
click at [152, 200] on icon "Mes siguiente" at bounding box center [154, 199] width 9 height 9
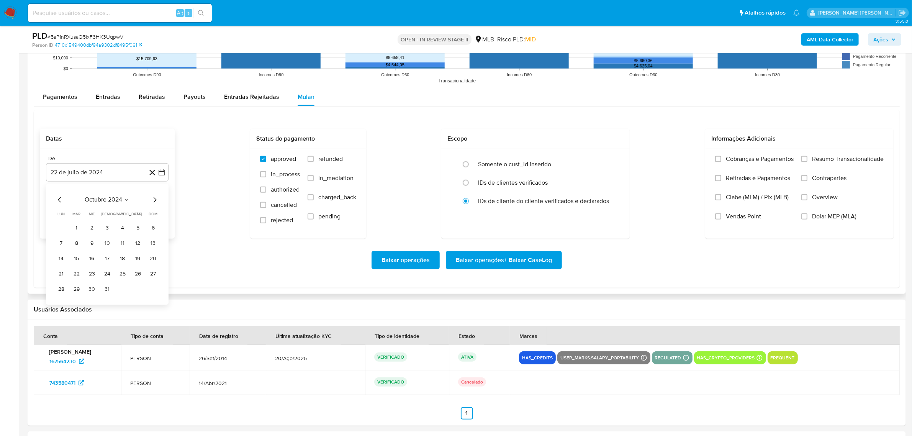
click at [152, 200] on icon "Mes siguiente" at bounding box center [154, 199] width 9 height 9
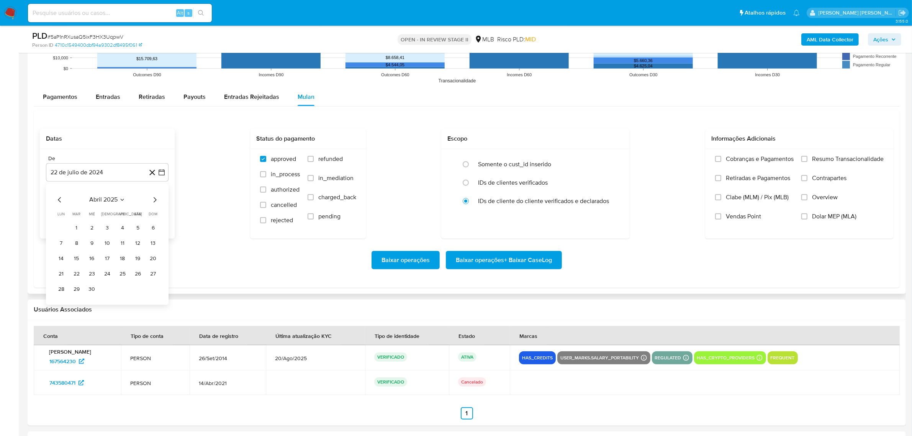
click at [152, 200] on icon "Mes siguiente" at bounding box center [154, 199] width 9 height 9
click at [79, 226] on button "1" at bounding box center [76, 228] width 12 height 12
click at [164, 211] on icon "button" at bounding box center [162, 211] width 6 height 6
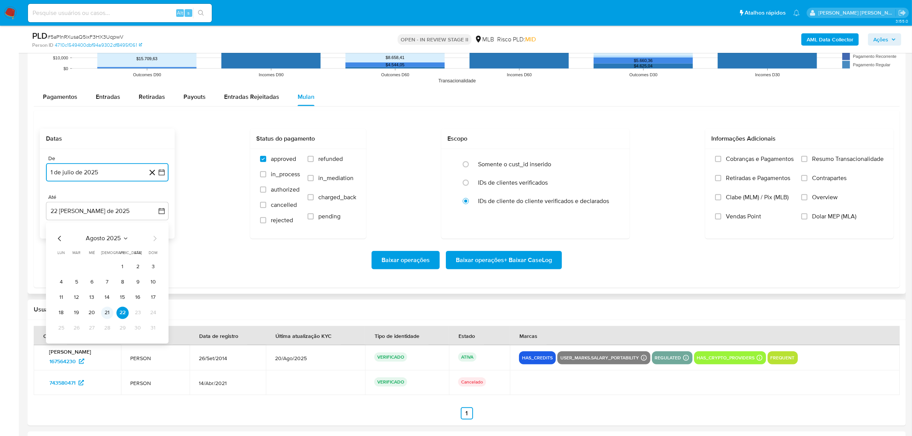
click at [105, 314] on button "21" at bounding box center [107, 313] width 12 height 12
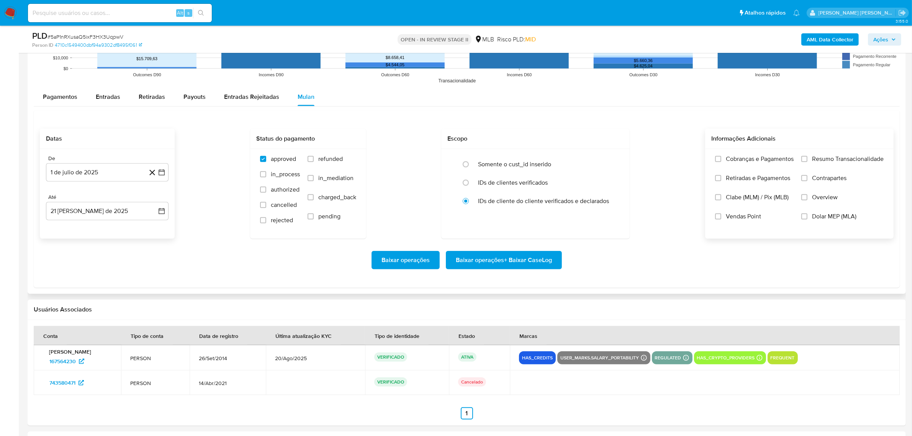
click at [821, 200] on span "Overview" at bounding box center [825, 197] width 26 height 8
click at [807, 200] on input "Overview" at bounding box center [804, 197] width 6 height 6
click at [823, 182] on span "Contrapartes" at bounding box center [829, 178] width 34 height 8
click at [807, 181] on input "Contrapartes" at bounding box center [804, 178] width 6 height 6
click at [834, 161] on span "Resumo Transacionalidade" at bounding box center [848, 159] width 72 height 8
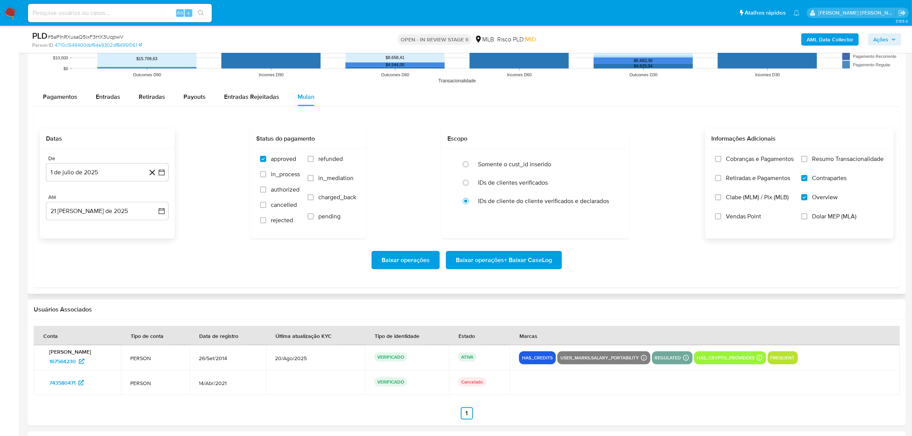
click at [807, 161] on input "Resumo Transacionalidade" at bounding box center [804, 159] width 6 height 6
click at [498, 257] on span "Baixar operações + Baixar CaseLog" at bounding box center [504, 260] width 96 height 17
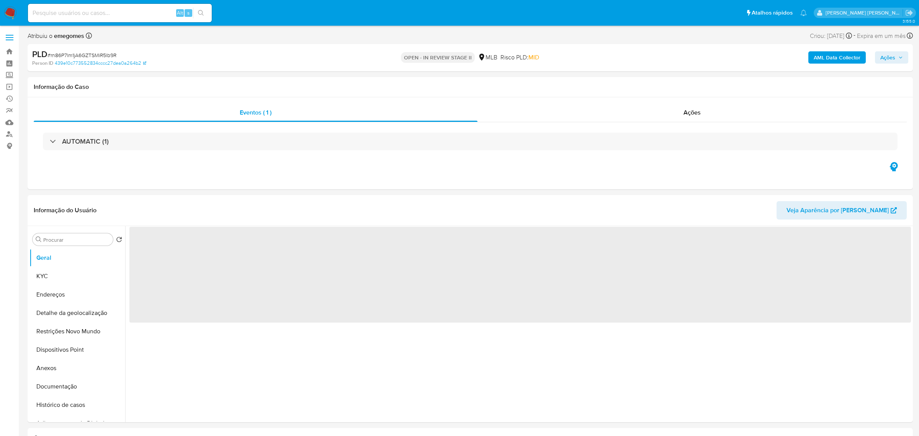
select select "10"
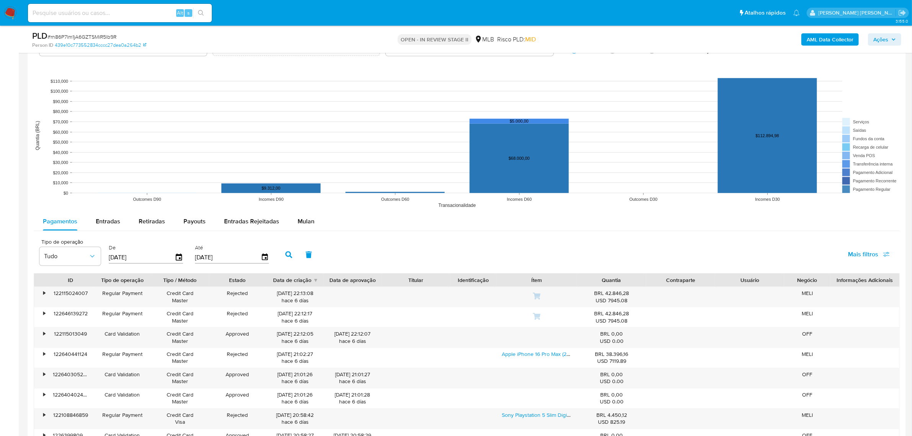
scroll to position [766, 0]
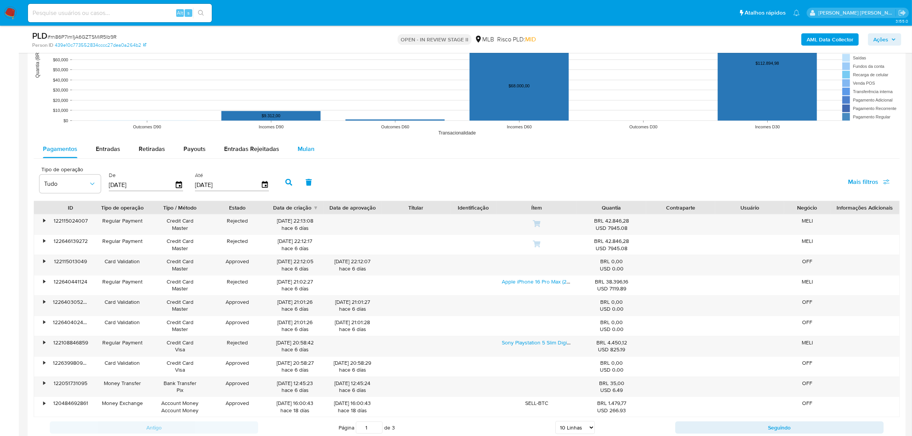
click at [308, 150] on span "Mulan" at bounding box center [306, 148] width 17 height 9
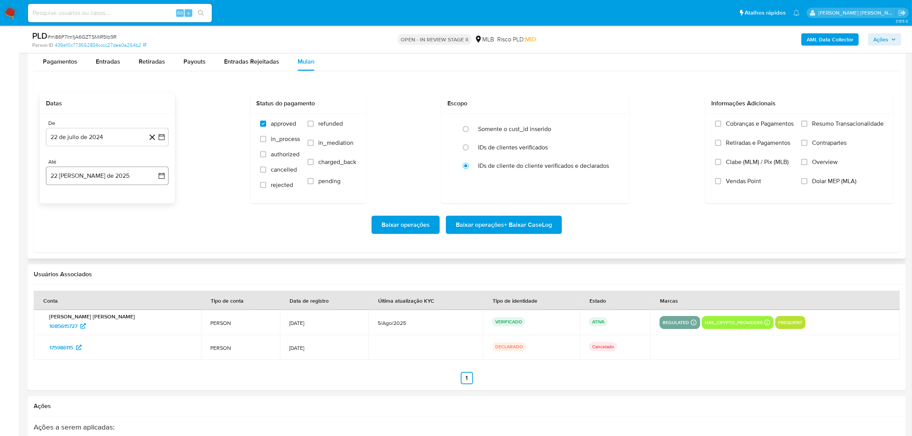
scroll to position [862, 0]
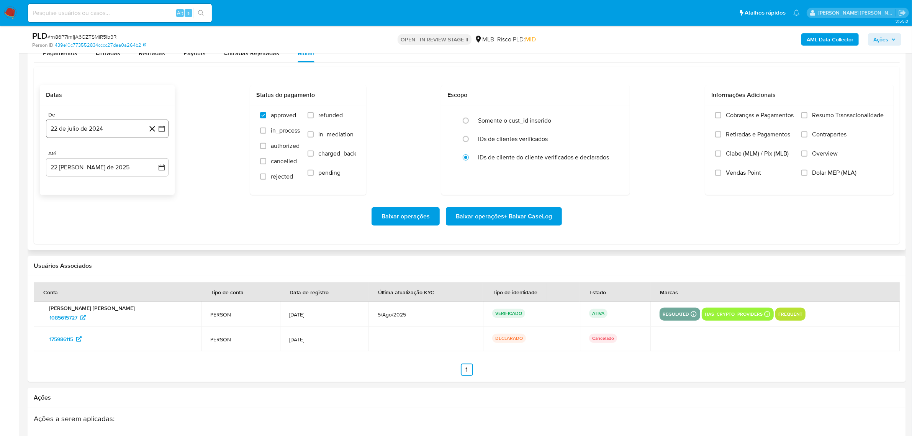
click at [167, 129] on button "22 de julio de 2024" at bounding box center [107, 129] width 123 height 18
click at [156, 159] on icon "Mes siguiente" at bounding box center [154, 155] width 9 height 9
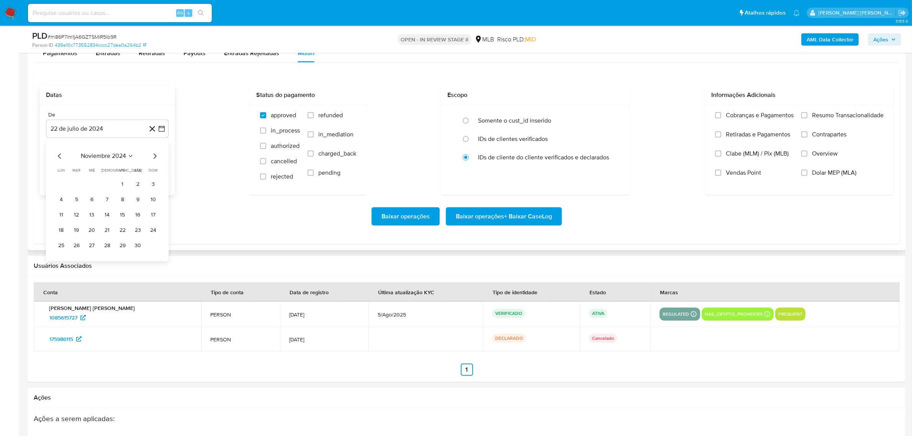
click at [156, 159] on icon "Mes siguiente" at bounding box center [154, 155] width 9 height 9
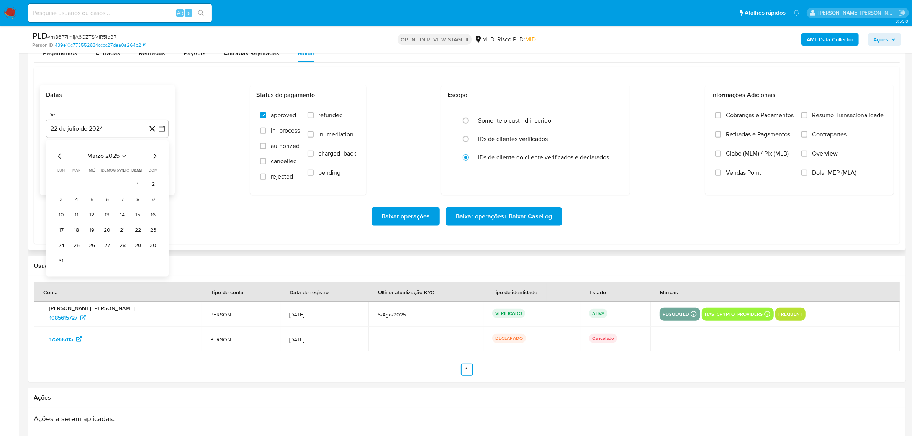
click at [156, 159] on icon "Mes siguiente" at bounding box center [154, 155] width 9 height 9
click at [77, 183] on button "1" at bounding box center [76, 184] width 12 height 12
click at [161, 173] on button "22 de agosto de 2025" at bounding box center [107, 167] width 123 height 18
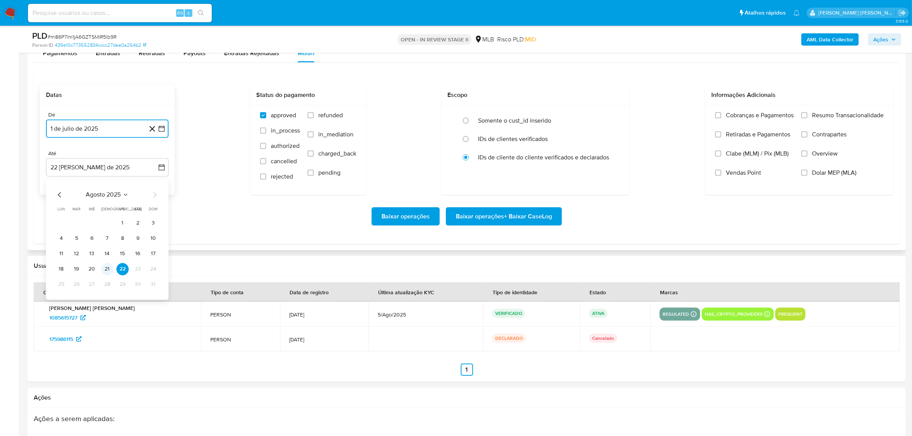
click at [106, 270] on button "21" at bounding box center [107, 269] width 12 height 12
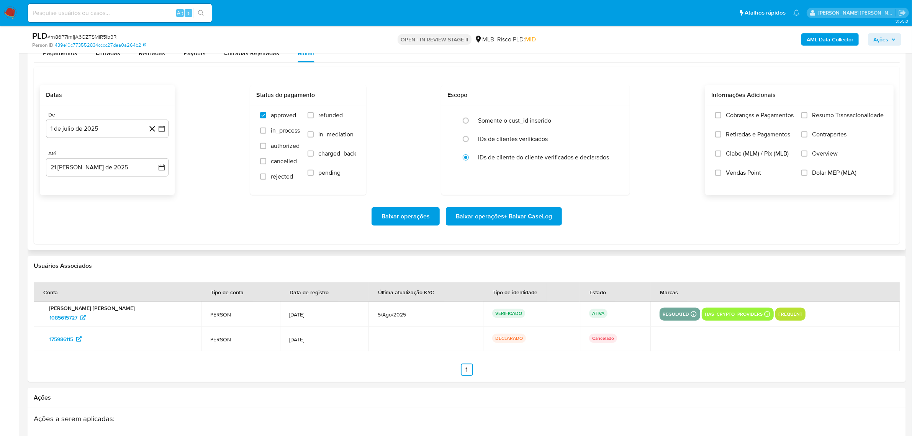
click at [824, 156] on span "Overview" at bounding box center [825, 154] width 26 height 8
click at [807, 156] on input "Overview" at bounding box center [804, 154] width 6 height 6
click at [827, 138] on span "Contrapartes" at bounding box center [829, 135] width 34 height 8
click at [807, 138] on input "Contrapartes" at bounding box center [804, 134] width 6 height 6
click at [828, 117] on span "Resumo Transacionalidade" at bounding box center [848, 115] width 72 height 8
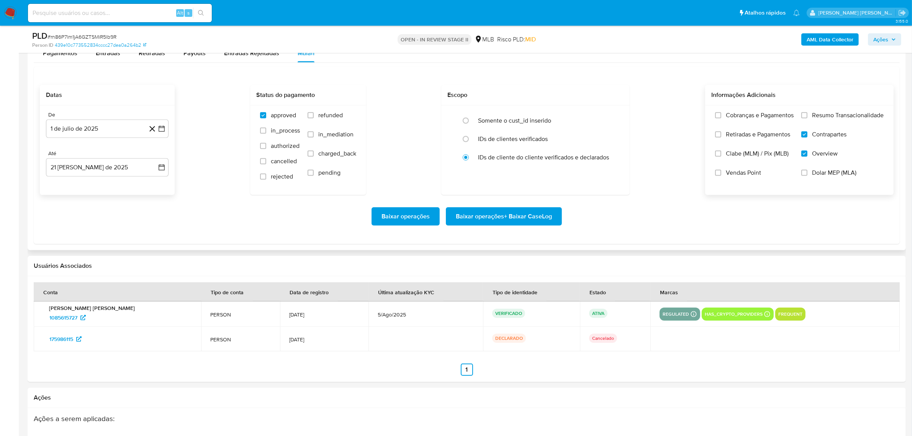
click at [807, 117] on input "Resumo Transacionalidade" at bounding box center [804, 115] width 6 height 6
click at [533, 213] on span "Baixar operações + Baixar CaseLog" at bounding box center [504, 216] width 96 height 17
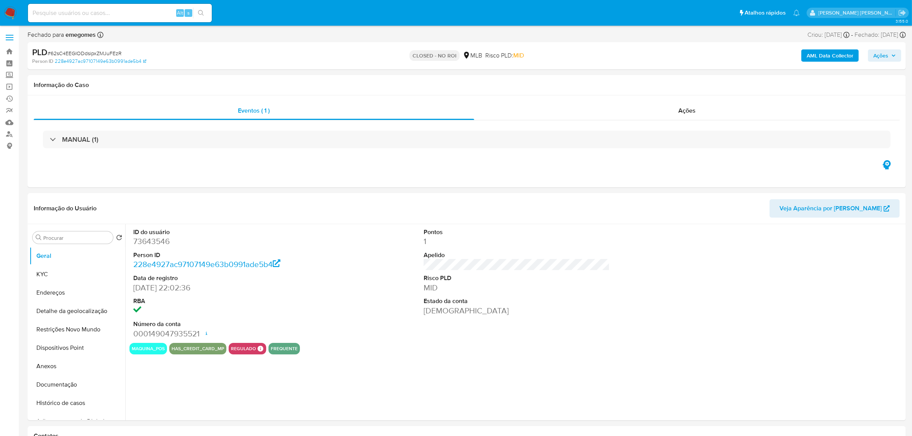
select select "10"
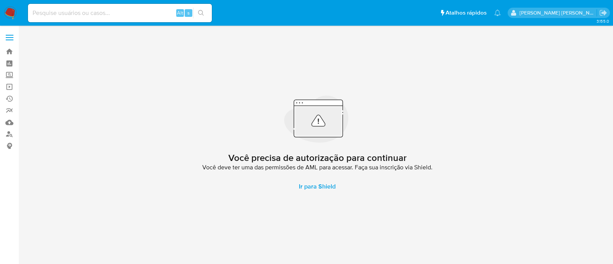
click at [10, 33] on label at bounding box center [9, 37] width 19 height 16
click at [0, 0] on input "checkbox" at bounding box center [0, 0] width 0 height 0
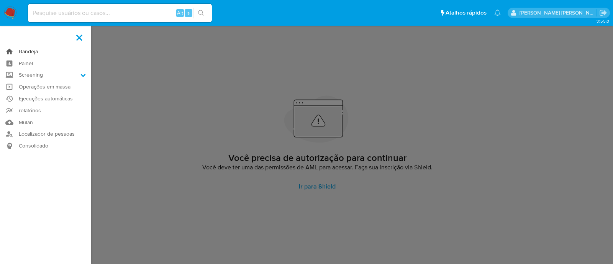
click at [33, 52] on link "Bandeja" at bounding box center [45, 52] width 91 height 12
